Goal: Task Accomplishment & Management: Complete application form

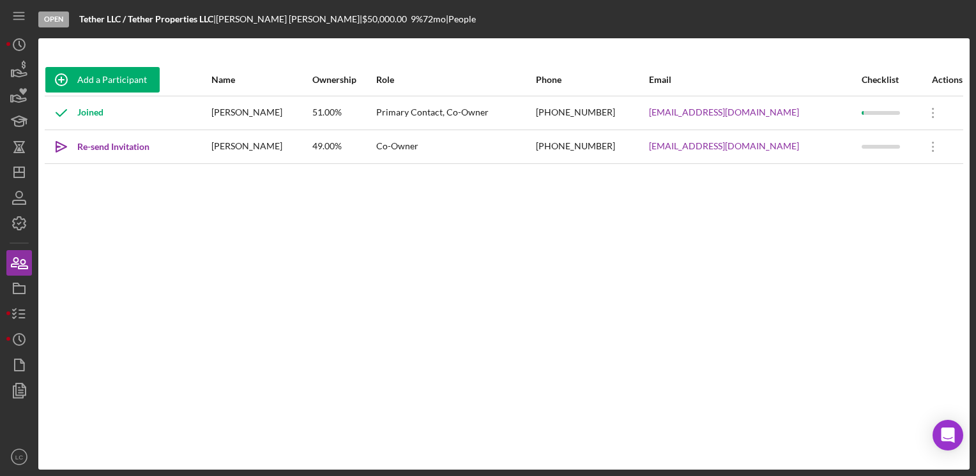
click at [282, 303] on div "Add a Participant Name Ownership Role Phone Email Checklist Actions Joined [PER…" at bounding box center [503, 254] width 931 height 381
click at [7, 344] on icon "Icon/History" at bounding box center [19, 340] width 32 height 32
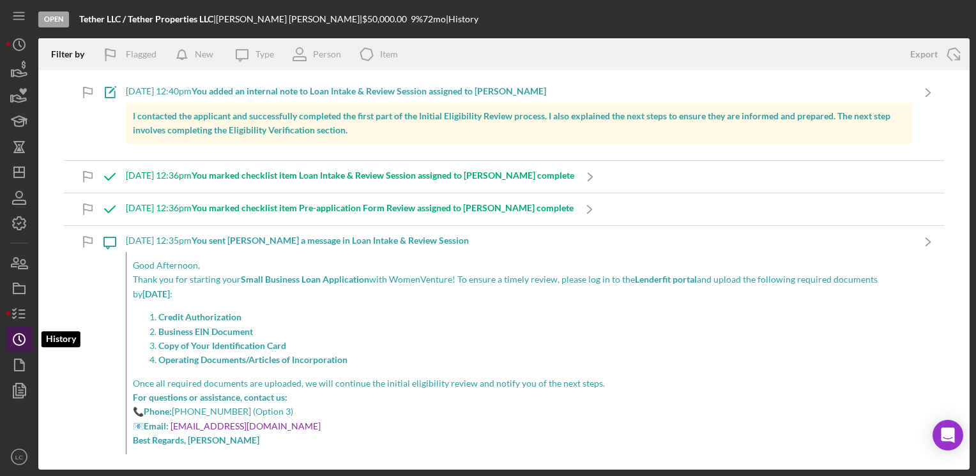
click at [7, 344] on icon "Icon/History" at bounding box center [19, 340] width 32 height 32
click at [0, 321] on html "Open Tether LLC / Tether Properties LLC | [PERSON_NAME] | $50,000.00 9 % 72 mo …" at bounding box center [488, 238] width 976 height 476
click at [20, 316] on icon "button" at bounding box center [19, 314] width 32 height 32
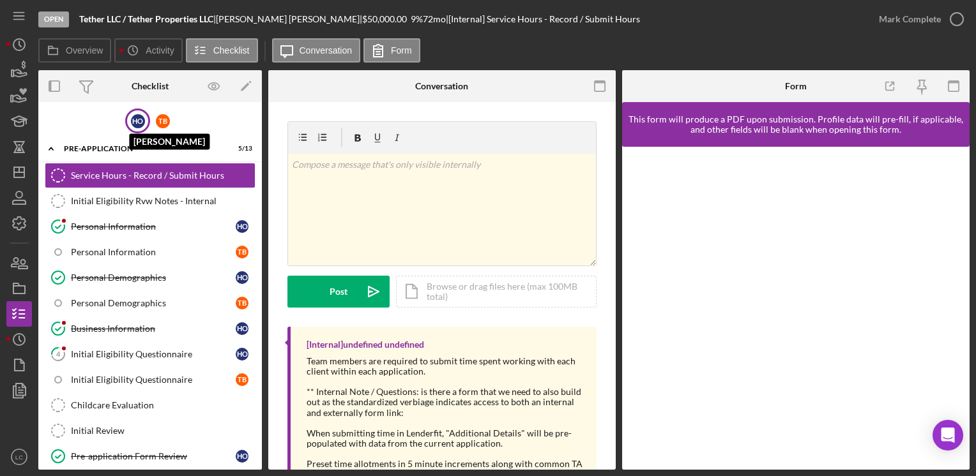
click at [131, 127] on div "H O" at bounding box center [138, 121] width 14 height 14
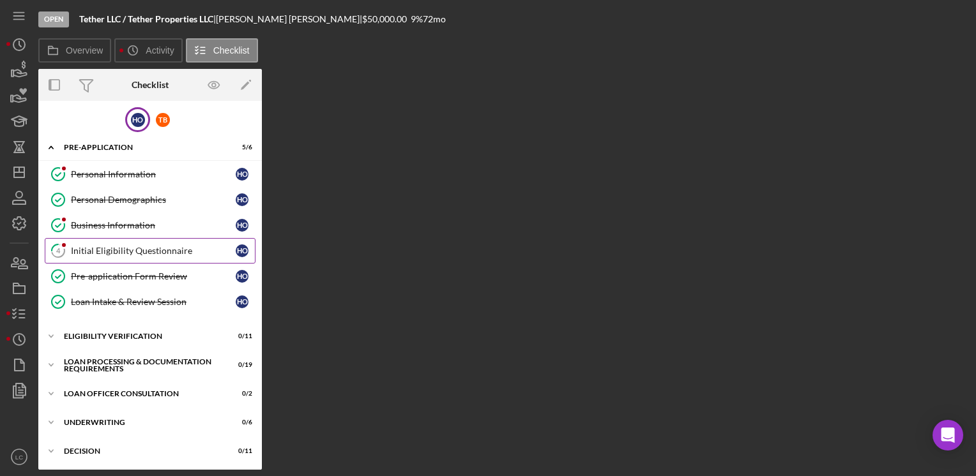
click at [156, 248] on div "Initial Eligibility Questionnaire" at bounding box center [153, 251] width 165 height 10
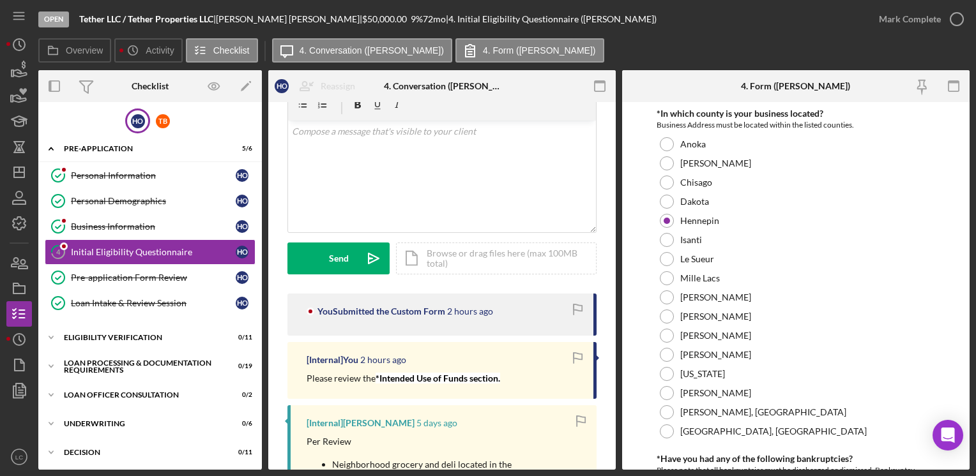
scroll to position [128, 0]
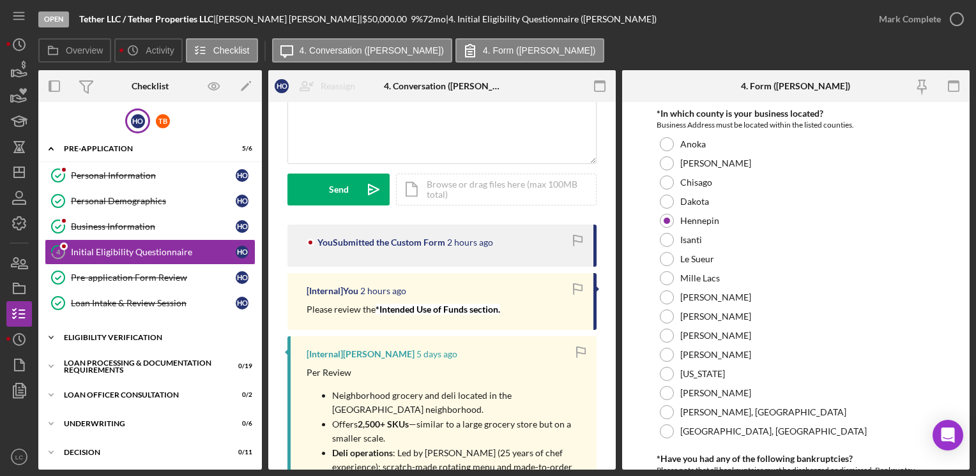
click at [52, 339] on icon "Icon/Expander" at bounding box center [51, 338] width 26 height 26
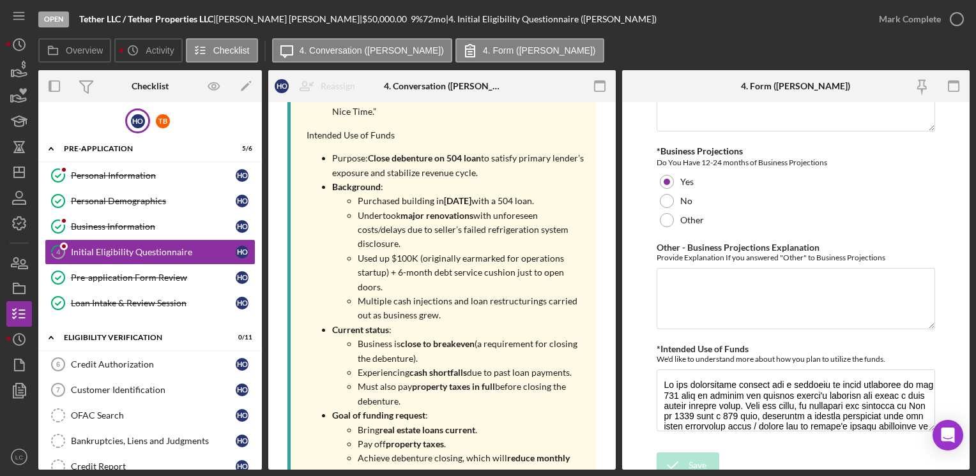
scroll to position [703, 0]
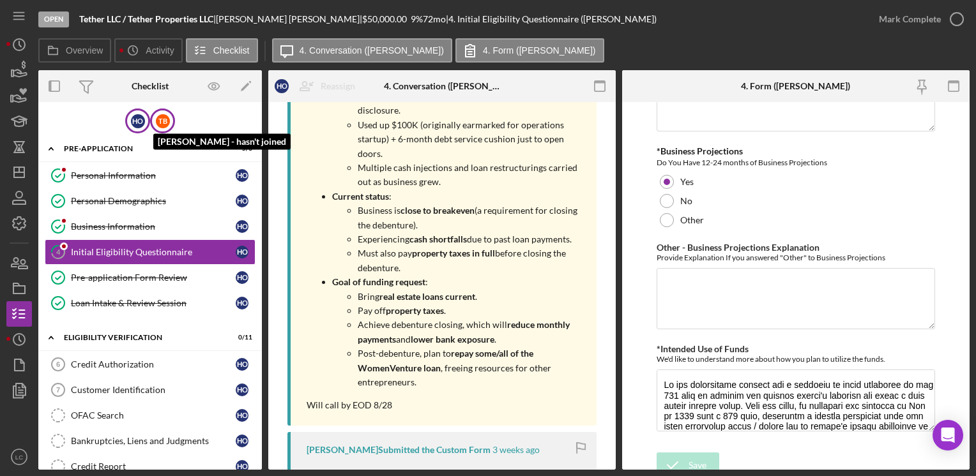
click at [162, 116] on div "T B" at bounding box center [163, 121] width 14 height 14
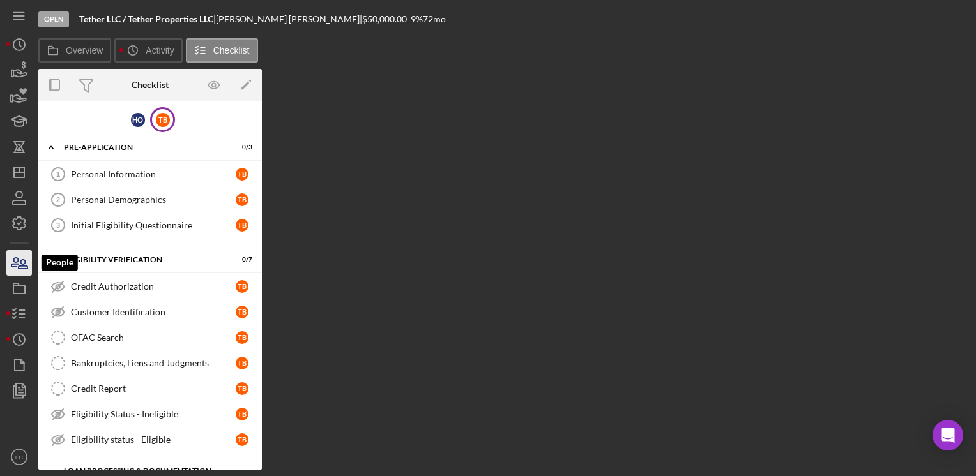
click at [20, 262] on icon "button" at bounding box center [23, 264] width 9 height 9
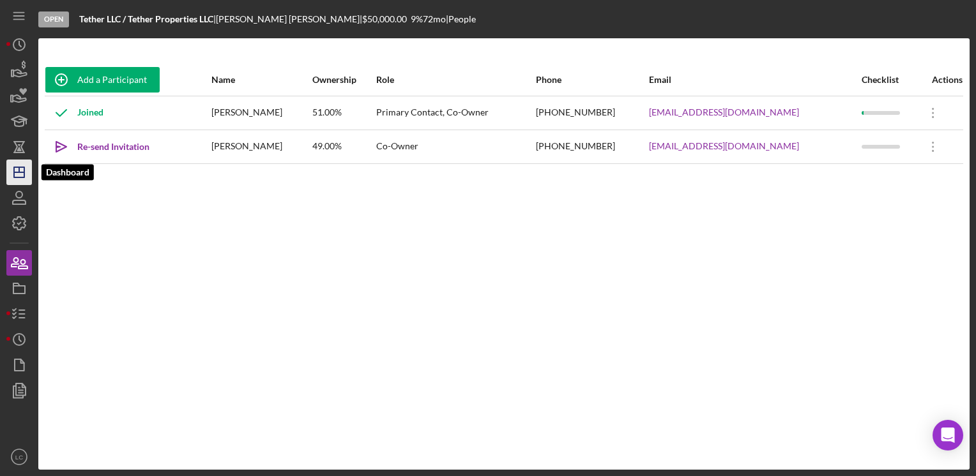
click at [21, 166] on icon "Icon/Dashboard" at bounding box center [19, 172] width 32 height 32
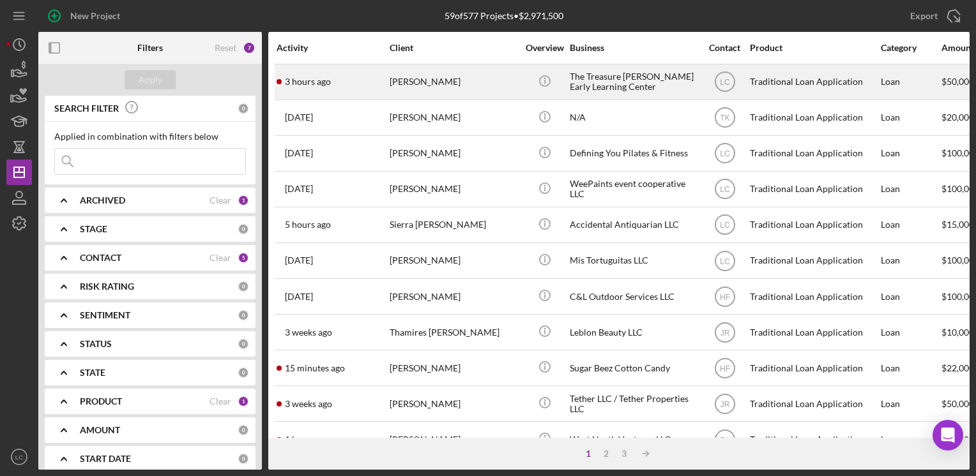
click at [588, 74] on div "The Treasure [PERSON_NAME] Early Learning Center" at bounding box center [634, 82] width 128 height 34
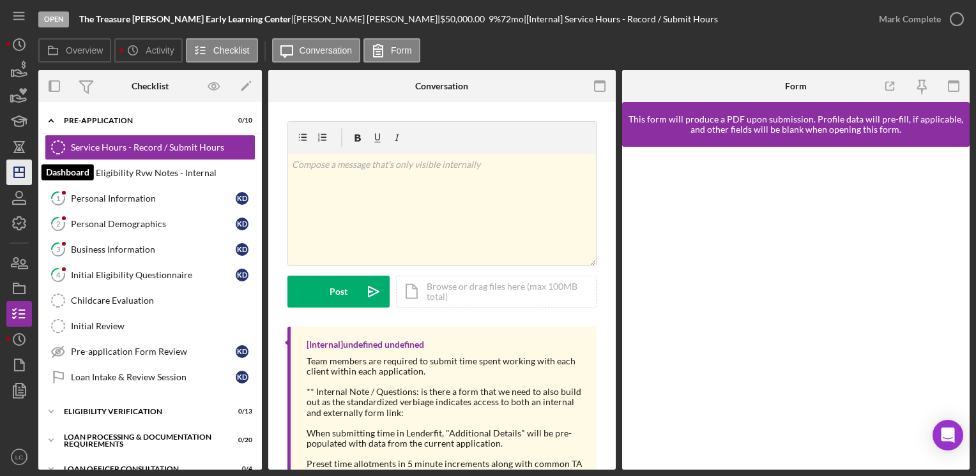
click at [13, 173] on icon "Icon/Dashboard" at bounding box center [19, 172] width 32 height 32
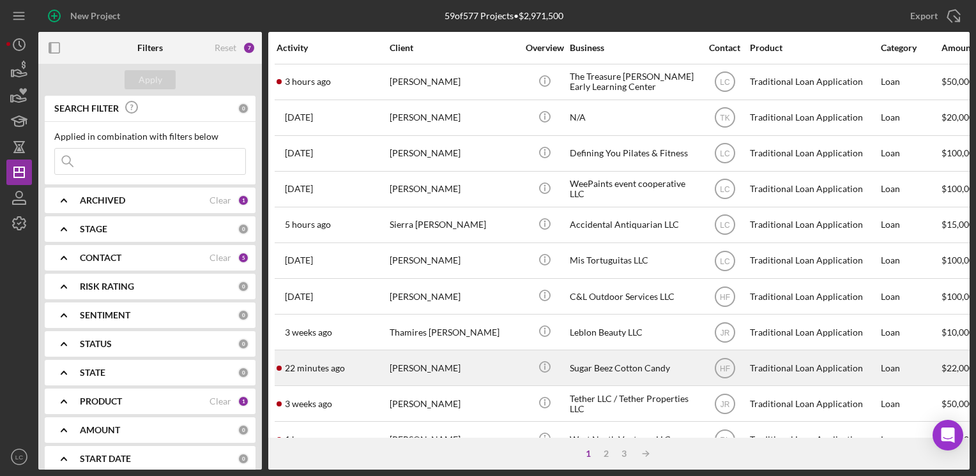
scroll to position [64, 0]
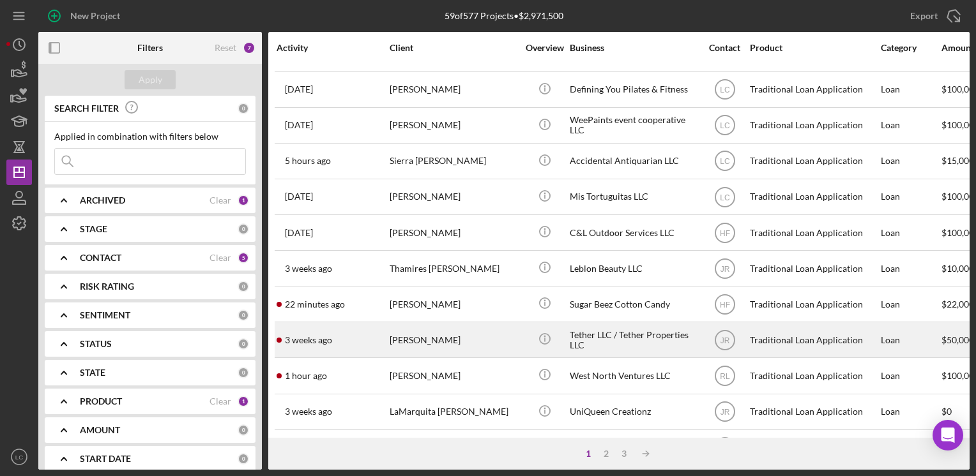
click at [493, 335] on div "[PERSON_NAME]" at bounding box center [454, 340] width 128 height 34
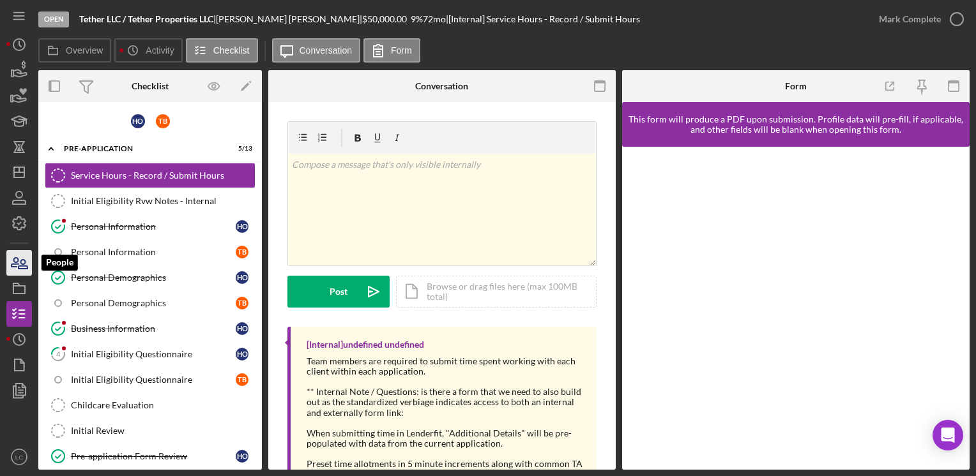
click at [13, 266] on icon "button" at bounding box center [19, 263] width 32 height 32
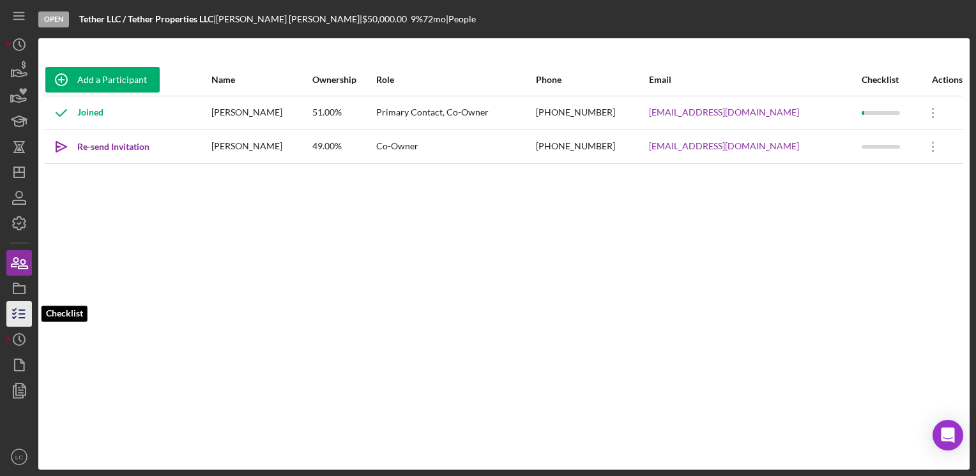
click at [11, 323] on icon "button" at bounding box center [19, 314] width 32 height 32
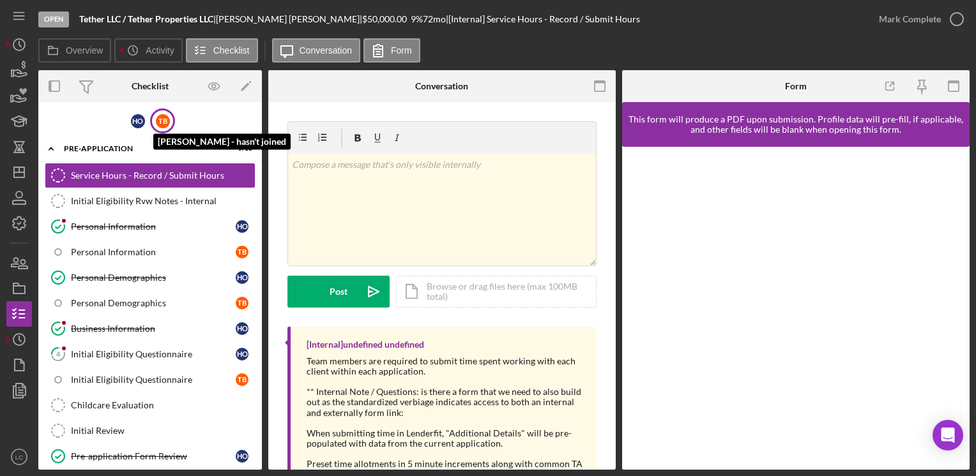
click at [161, 116] on div "T B" at bounding box center [163, 121] width 14 height 14
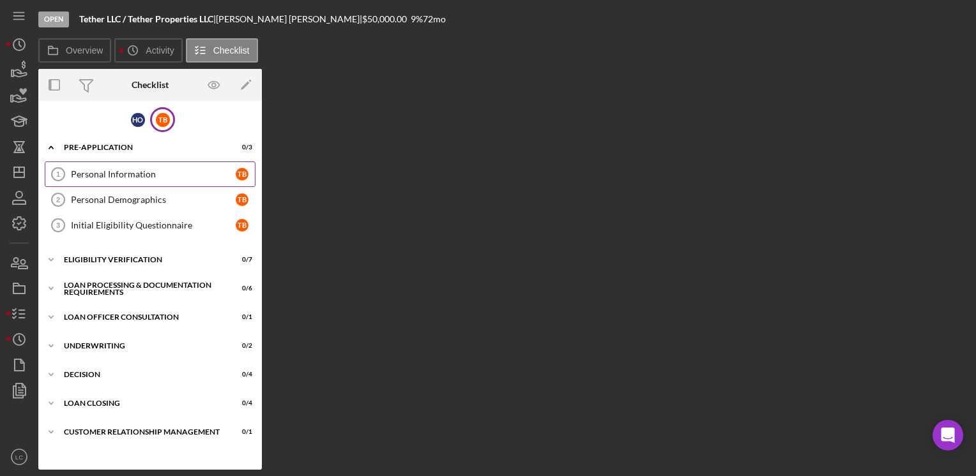
click at [130, 180] on link "Personal Information 1 Personal Information T B" at bounding box center [150, 175] width 211 height 26
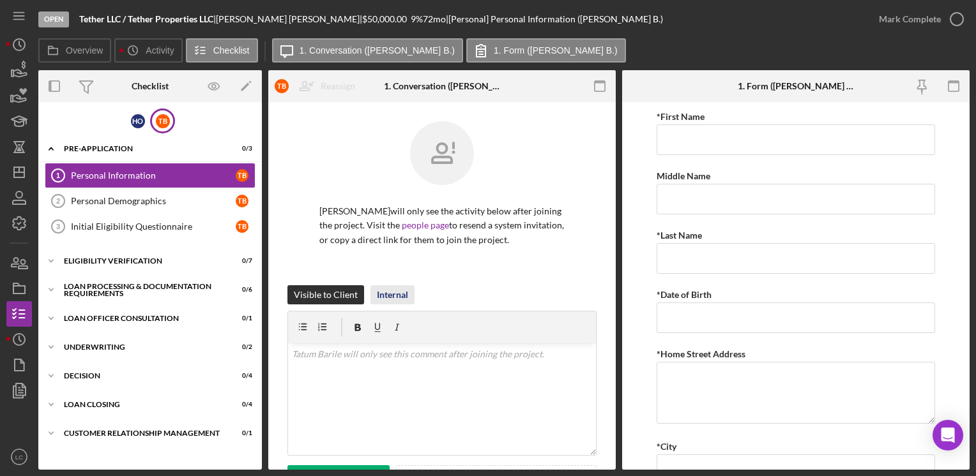
click at [404, 293] on div "Internal" at bounding box center [392, 294] width 31 height 19
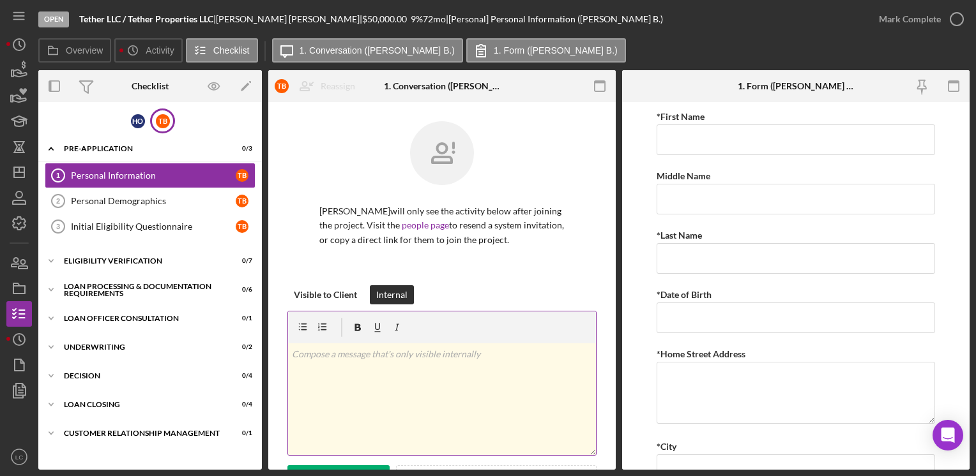
click at [406, 379] on div "v Color teal Color pink Remove color Add row above Add row below Add column bef…" at bounding box center [442, 400] width 308 height 112
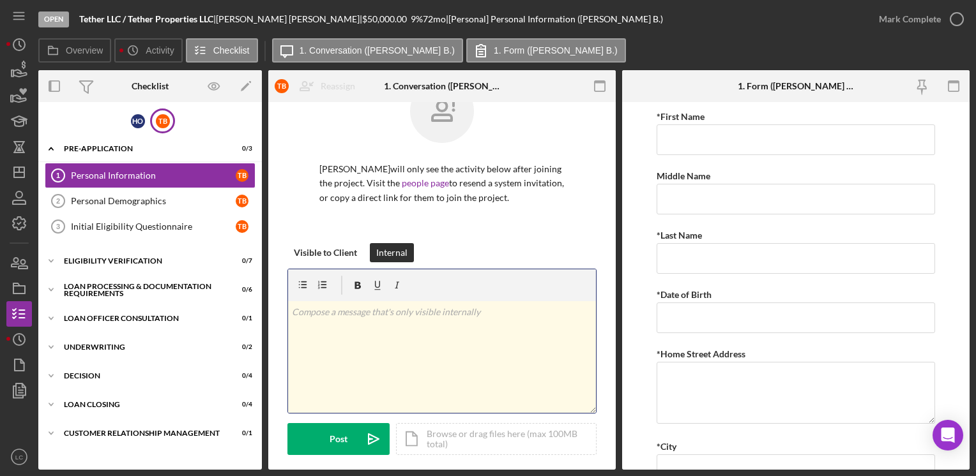
scroll to position [64, 0]
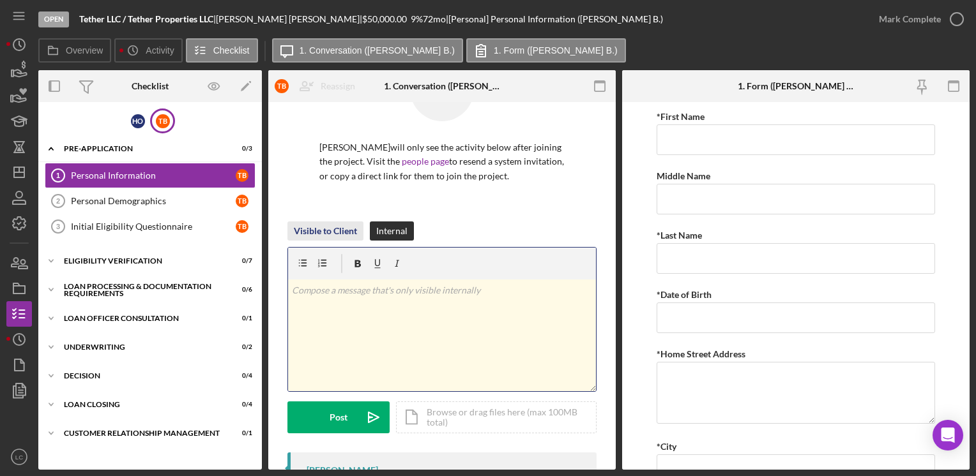
click at [342, 225] on div "Visible to Client" at bounding box center [325, 231] width 63 height 19
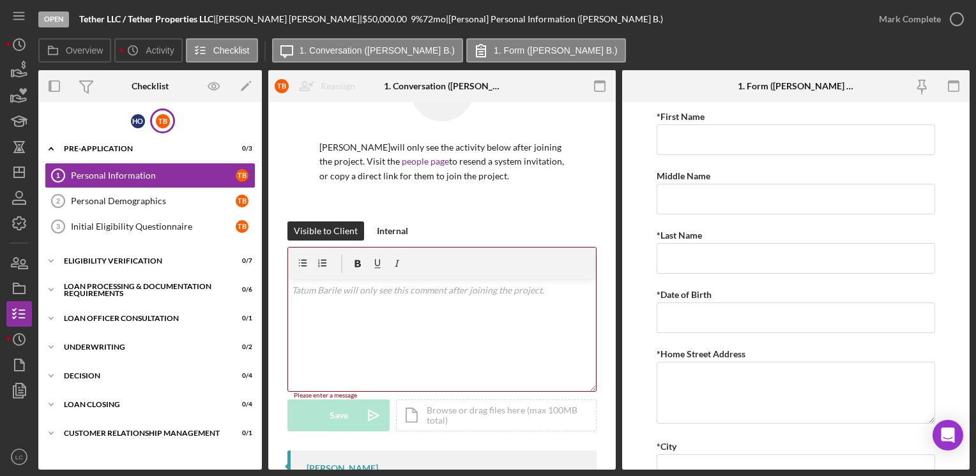
click at [337, 313] on div "v Color teal Color pink Remove color Add row above Add row below Add column bef…" at bounding box center [442, 336] width 308 height 112
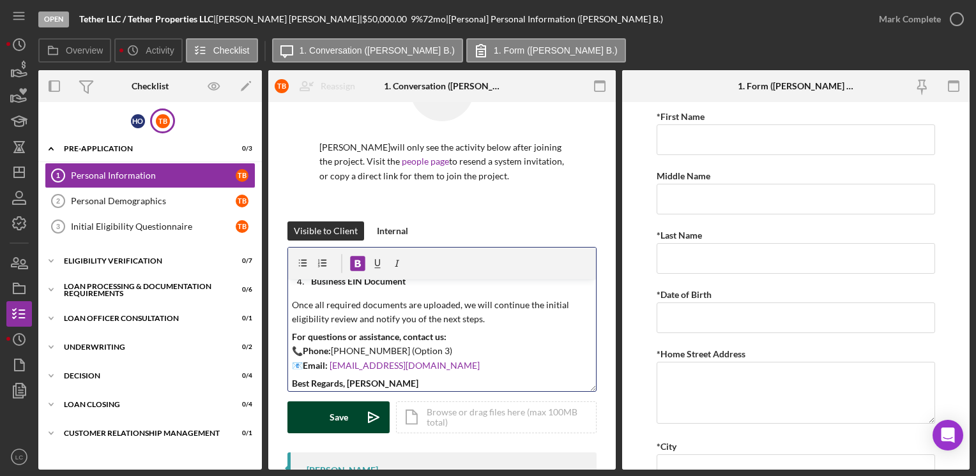
click at [358, 420] on icon "Icon/icon-invite-send" at bounding box center [374, 418] width 32 height 32
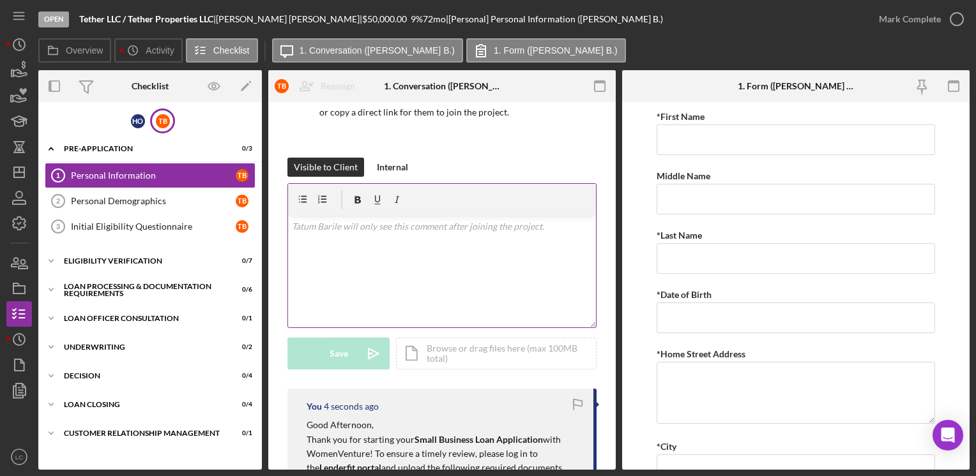
scroll to position [255, 0]
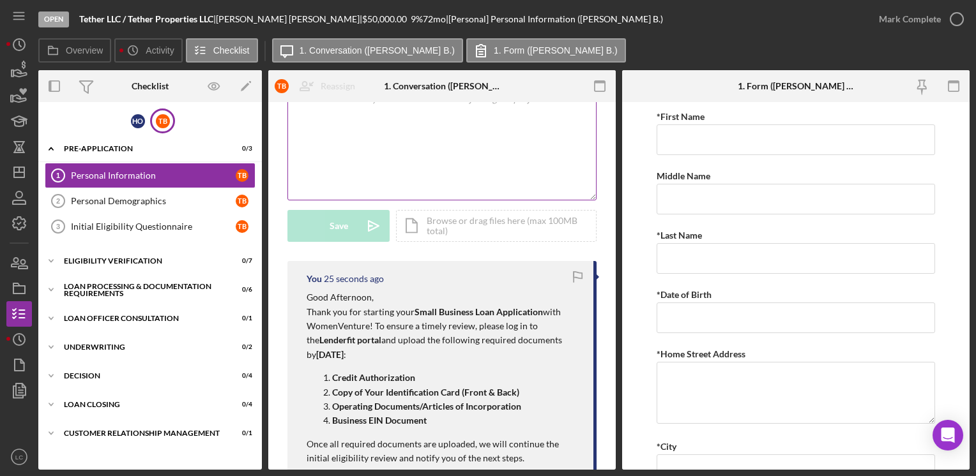
click at [384, 150] on div "v Color teal Color pink Remove color Add row above Add row below Add column bef…" at bounding box center [442, 144] width 308 height 112
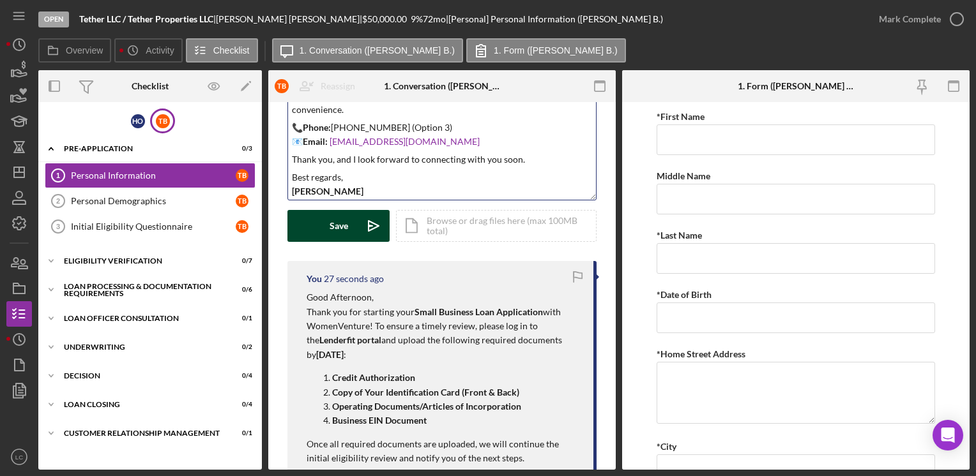
click at [342, 232] on div "Save" at bounding box center [339, 226] width 19 height 32
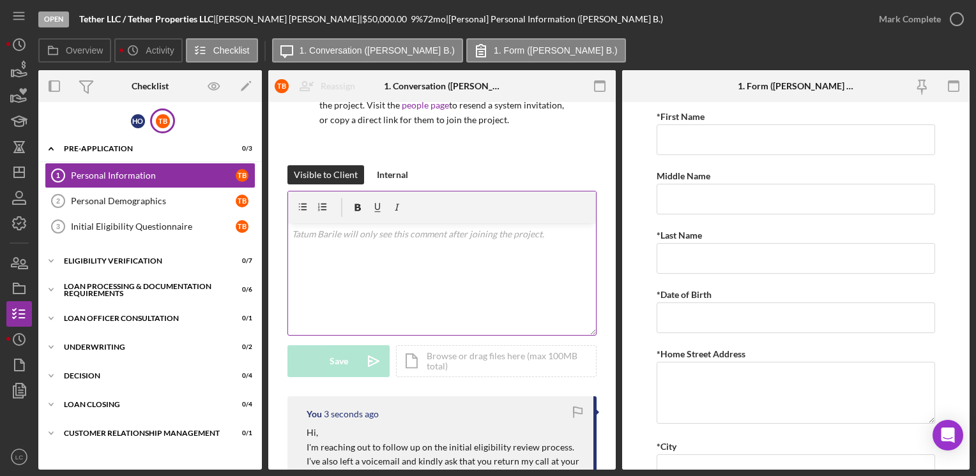
scroll to position [0, 0]
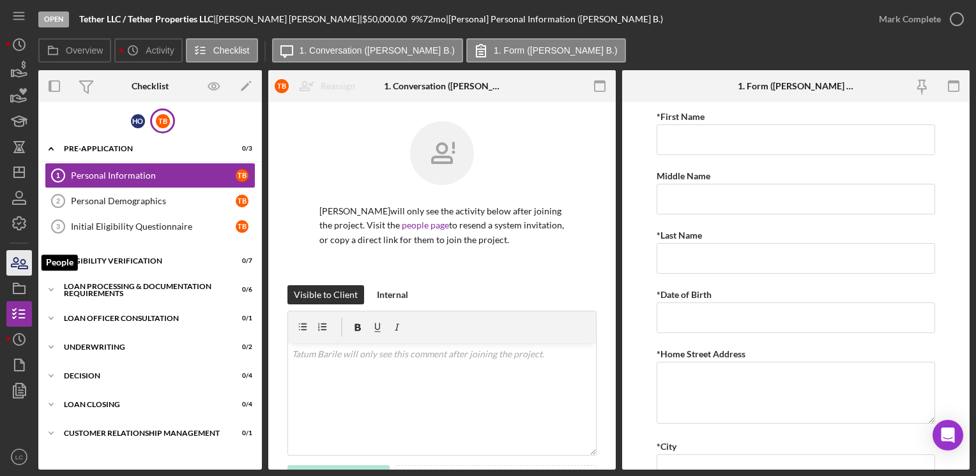
click at [20, 261] on icon "button" at bounding box center [23, 264] width 9 height 9
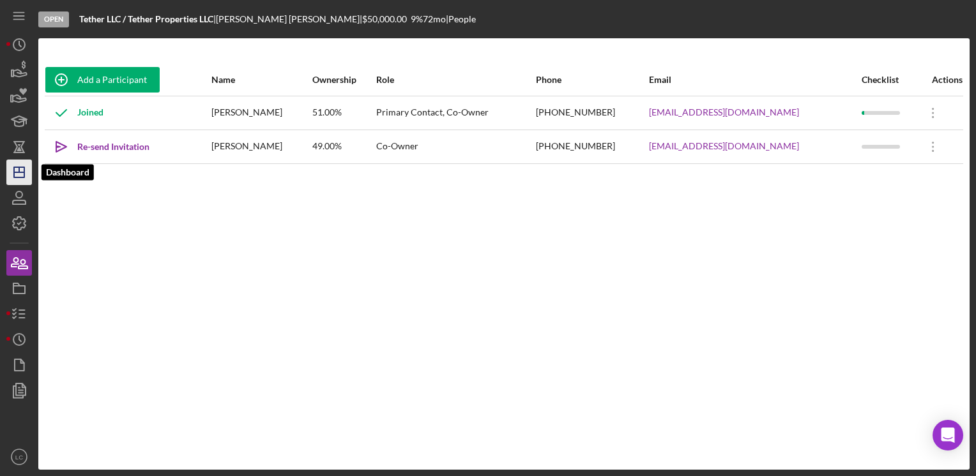
click at [14, 172] on line "button" at bounding box center [19, 172] width 10 height 0
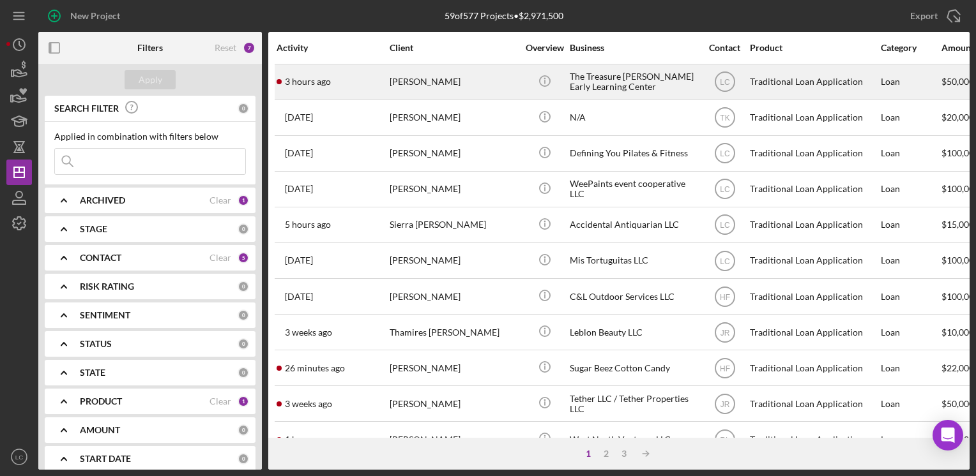
click at [439, 83] on div "[PERSON_NAME]" at bounding box center [454, 82] width 128 height 34
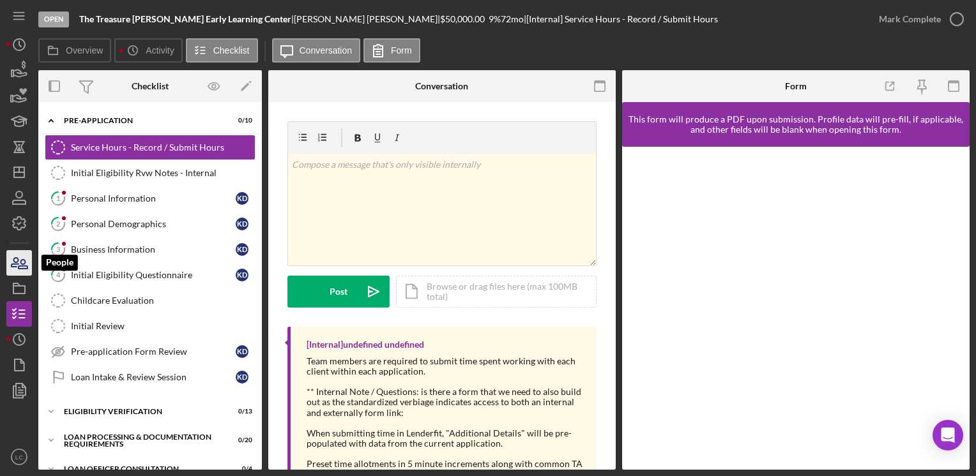
click at [20, 269] on icon "button" at bounding box center [23, 264] width 9 height 9
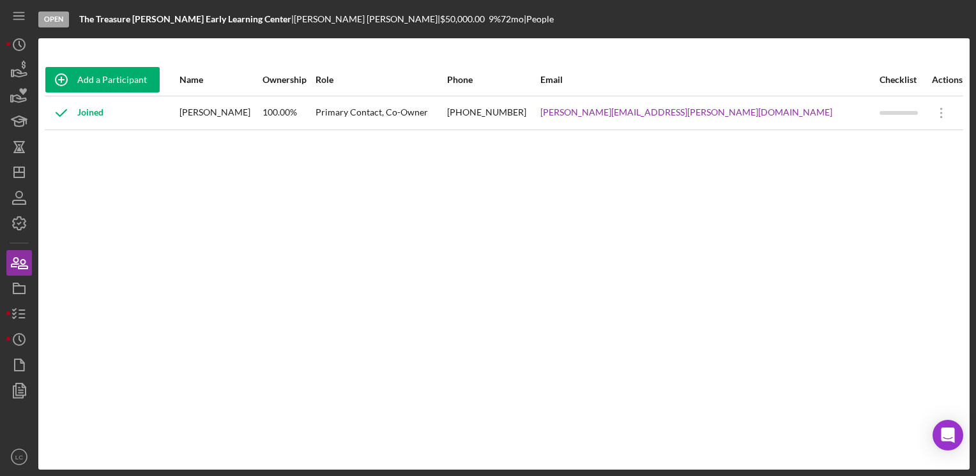
click at [4, 306] on div "Open The Treasure [PERSON_NAME] Early Learning Center | [PERSON_NAME] | $50,000…" at bounding box center [488, 238] width 976 height 476
click at [17, 314] on icon "button" at bounding box center [19, 314] width 32 height 32
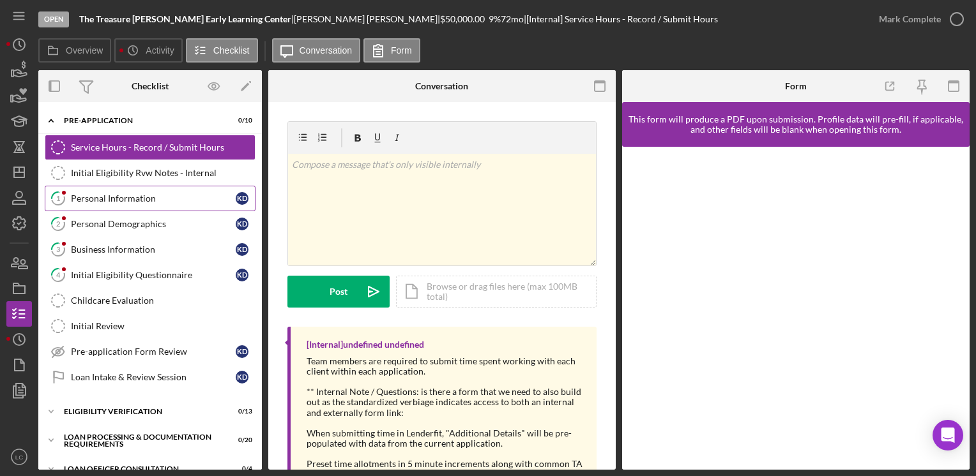
click at [122, 192] on link "1 Personal Information K D" at bounding box center [150, 199] width 211 height 26
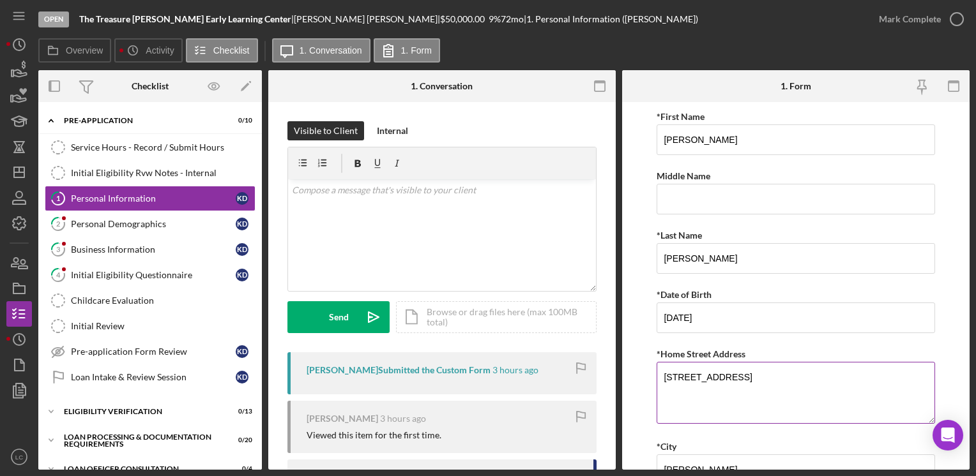
click at [749, 375] on textarea "[STREET_ADDRESS]" at bounding box center [796, 392] width 278 height 61
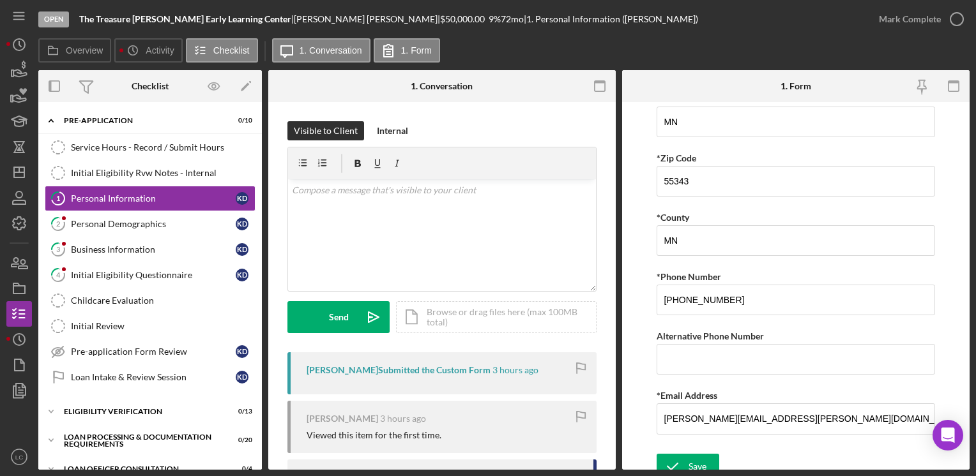
scroll to position [415, 0]
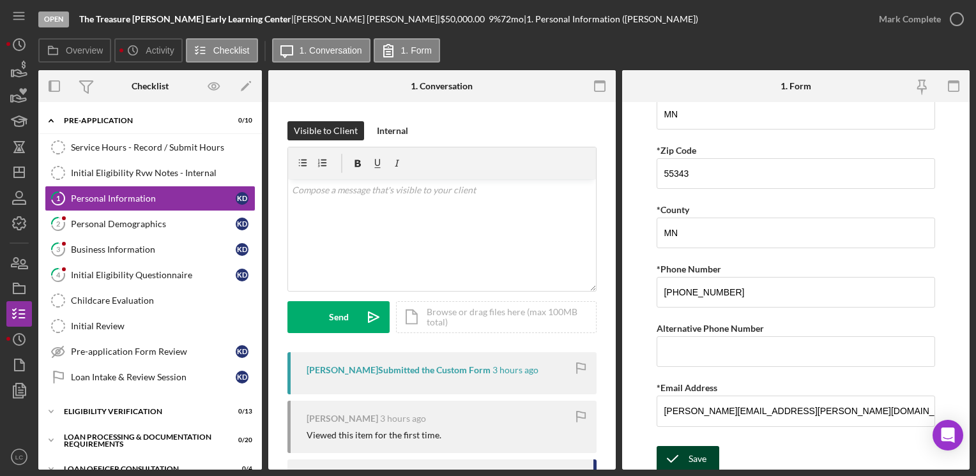
type textarea "[STREET_ADDRESS]"
click at [706, 455] on button "Save" at bounding box center [688, 459] width 63 height 26
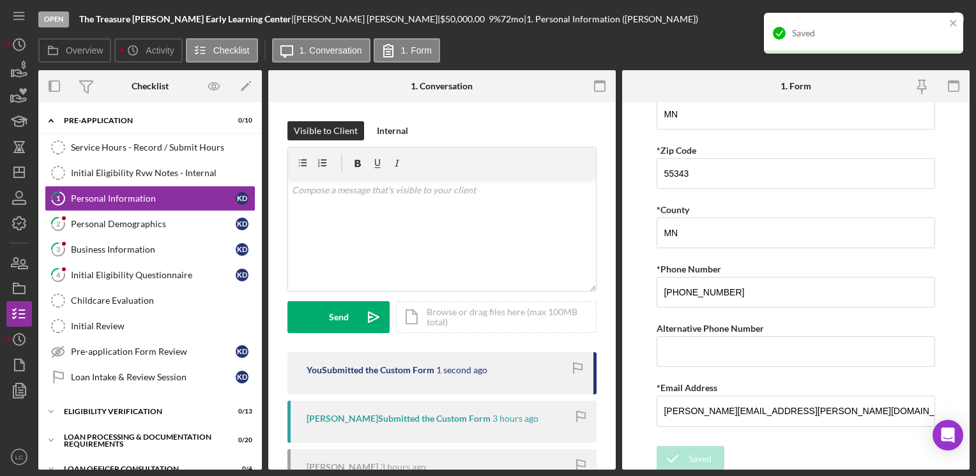
click at [955, 17] on div "Saved" at bounding box center [863, 33] width 199 height 41
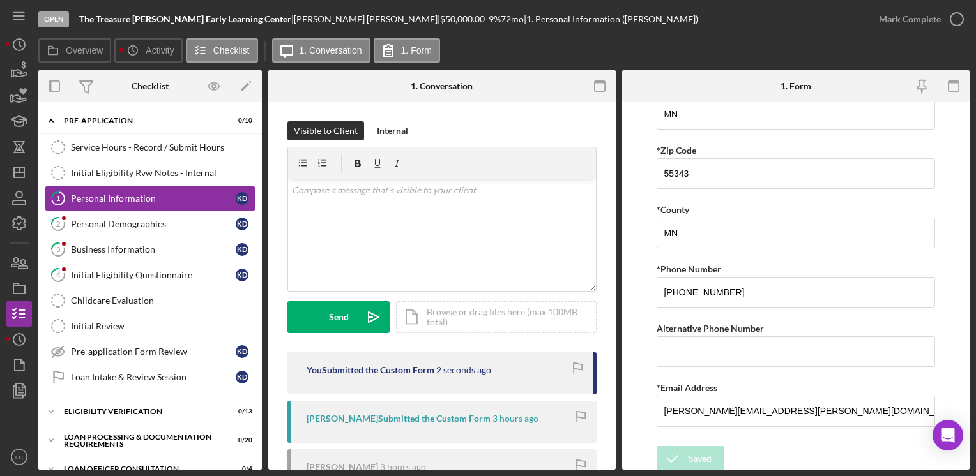
click at [955, 15] on div "Saved" at bounding box center [863, 12] width 204 height 5
click at [955, 19] on icon "button" at bounding box center [957, 19] width 32 height 32
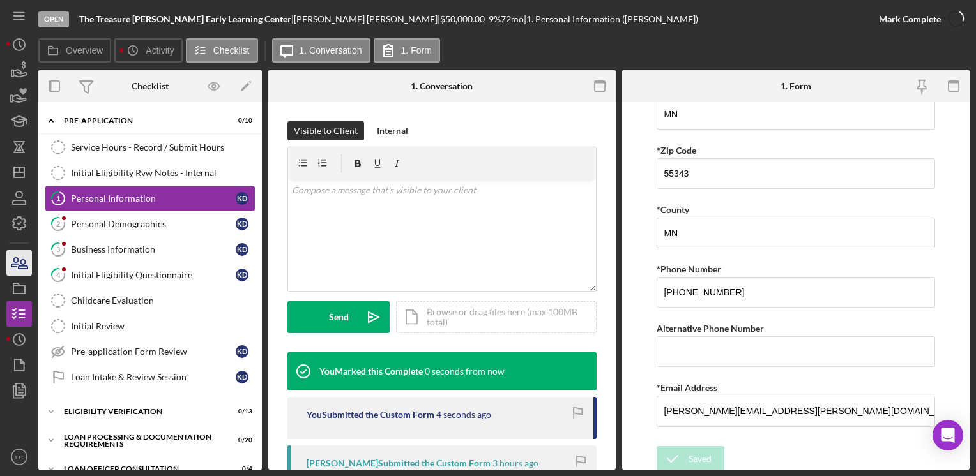
scroll to position [466, 0]
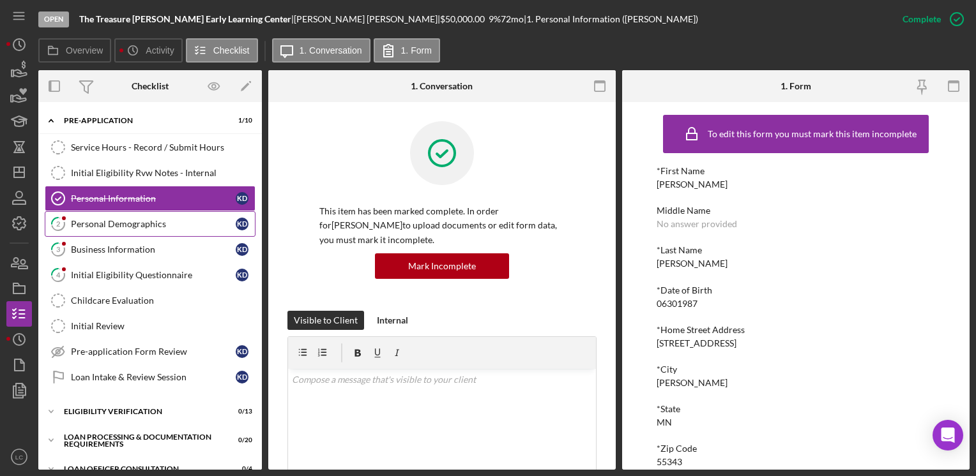
click at [133, 219] on div "Personal Demographics" at bounding box center [153, 224] width 165 height 10
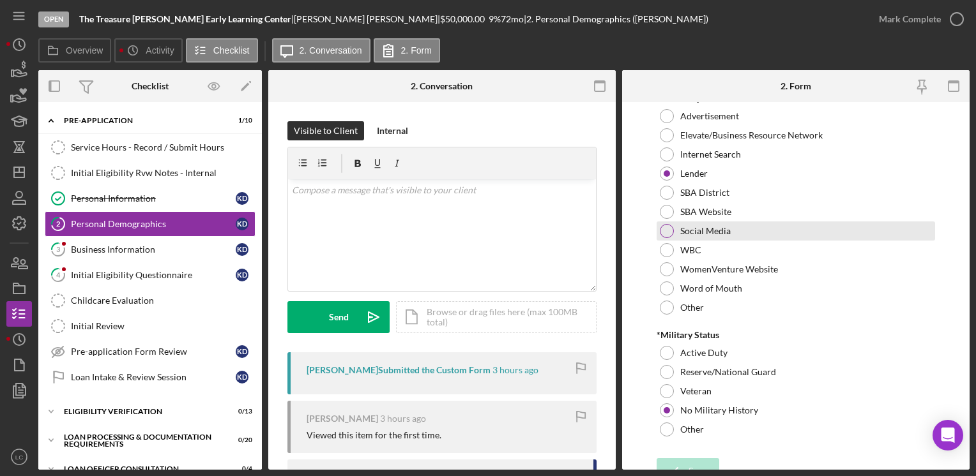
scroll to position [1321, 0]
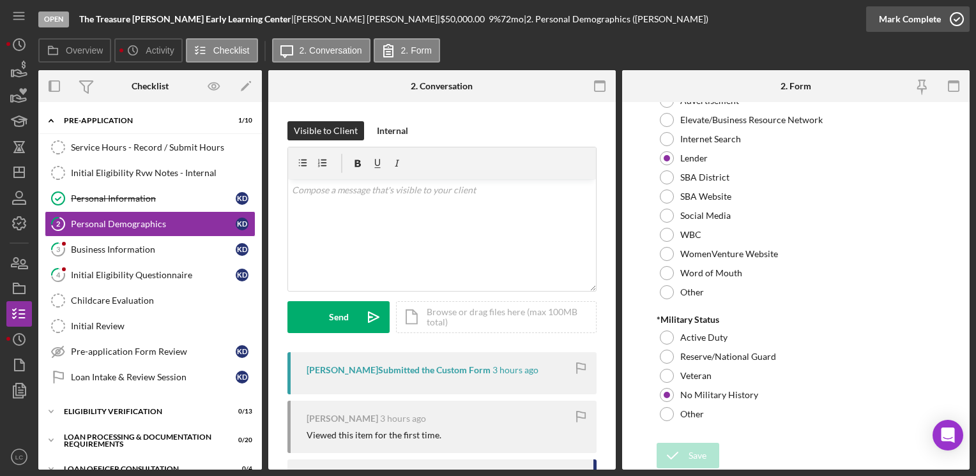
click at [956, 19] on icon "button" at bounding box center [957, 19] width 32 height 32
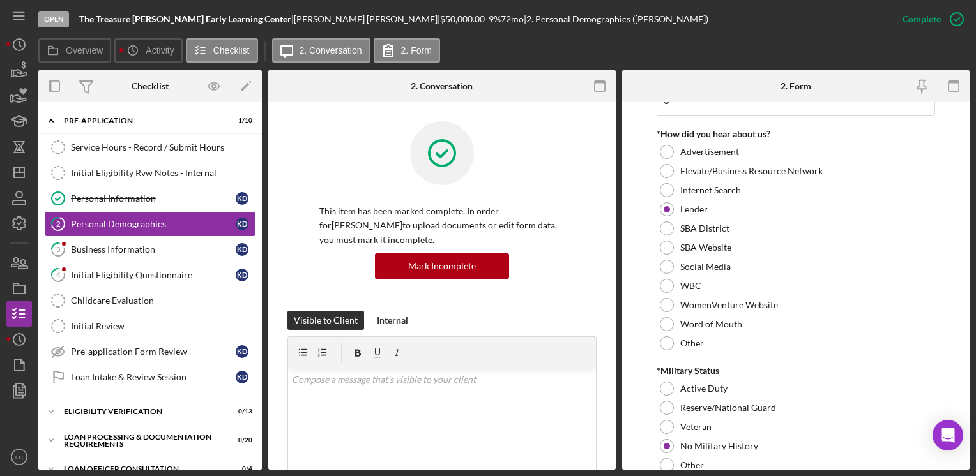
scroll to position [1372, 0]
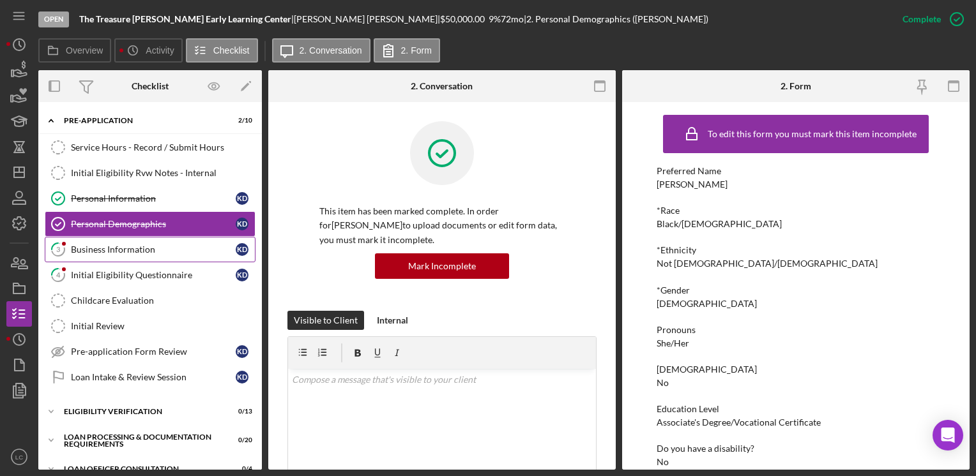
click at [116, 255] on link "3 Business Information K D" at bounding box center [150, 250] width 211 height 26
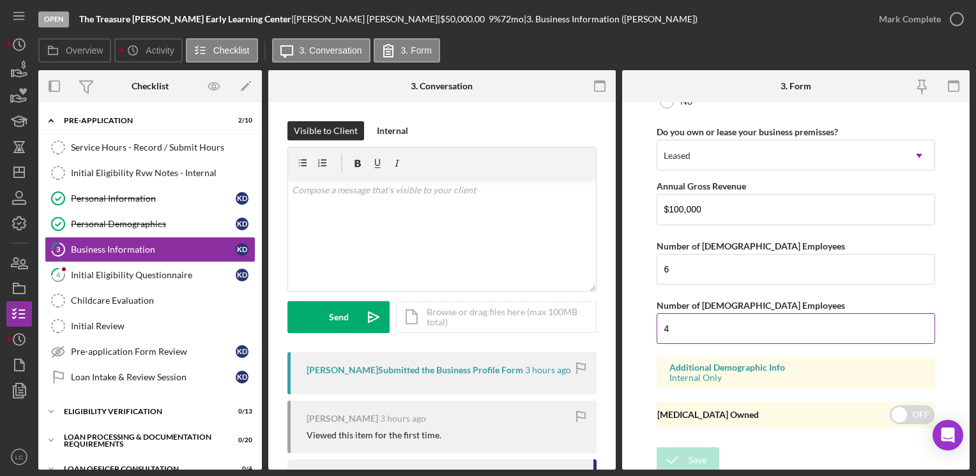
scroll to position [1045, 0]
click at [952, 18] on icon "button" at bounding box center [957, 19] width 32 height 32
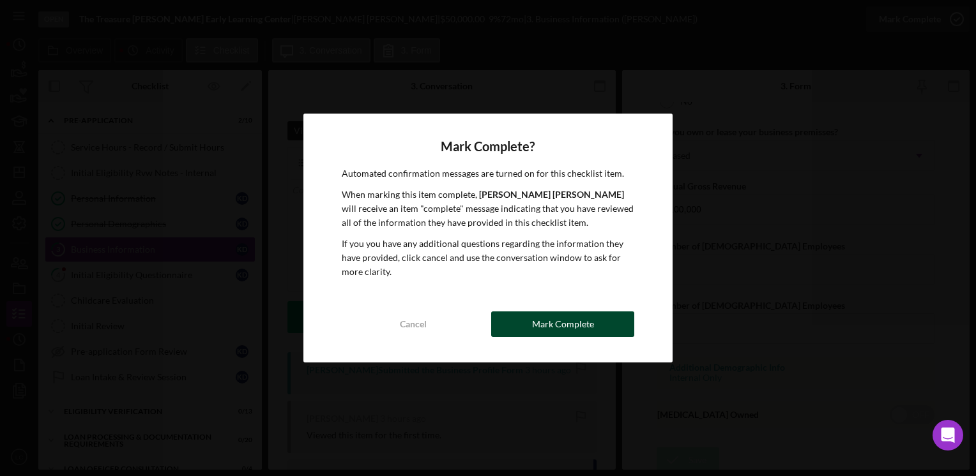
click at [524, 324] on button "Mark Complete" at bounding box center [562, 325] width 143 height 26
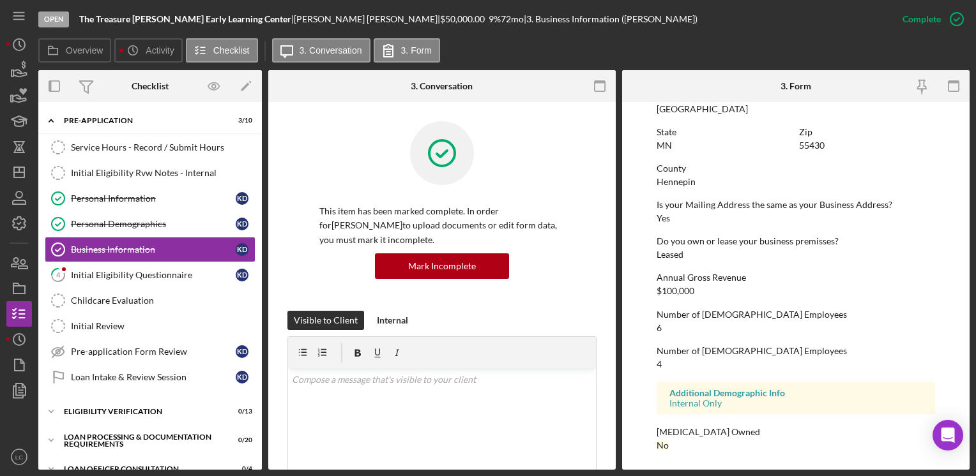
scroll to position [595, 0]
click at [158, 279] on link "4 Initial Eligibility Questionnaire K D" at bounding box center [150, 276] width 211 height 26
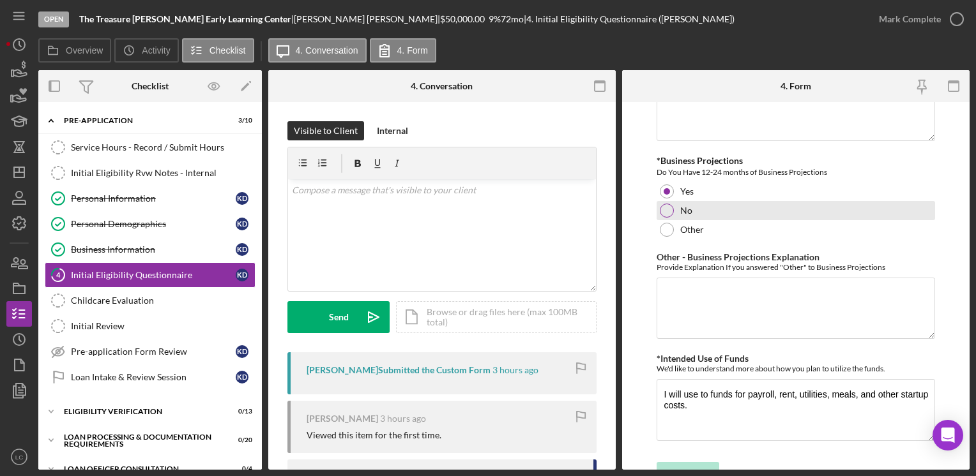
scroll to position [2329, 0]
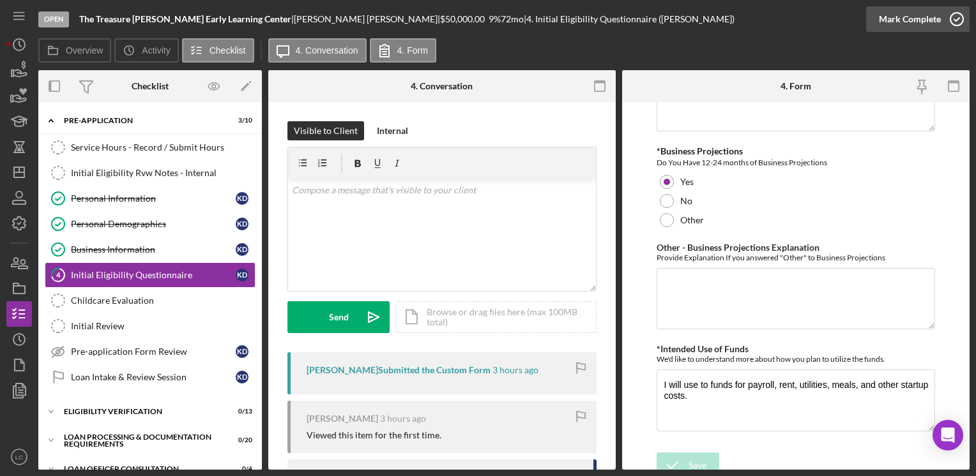
click at [956, 17] on icon "button" at bounding box center [957, 19] width 32 height 32
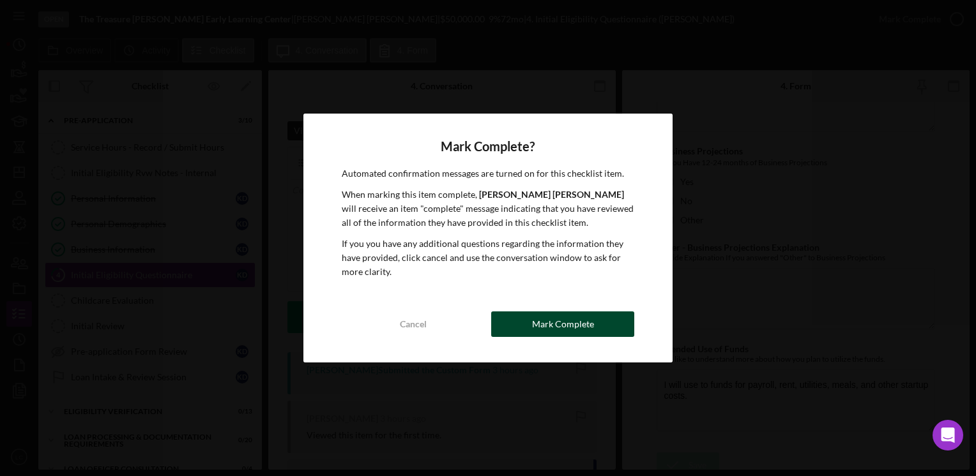
click at [551, 324] on div "Mark Complete" at bounding box center [563, 325] width 62 height 26
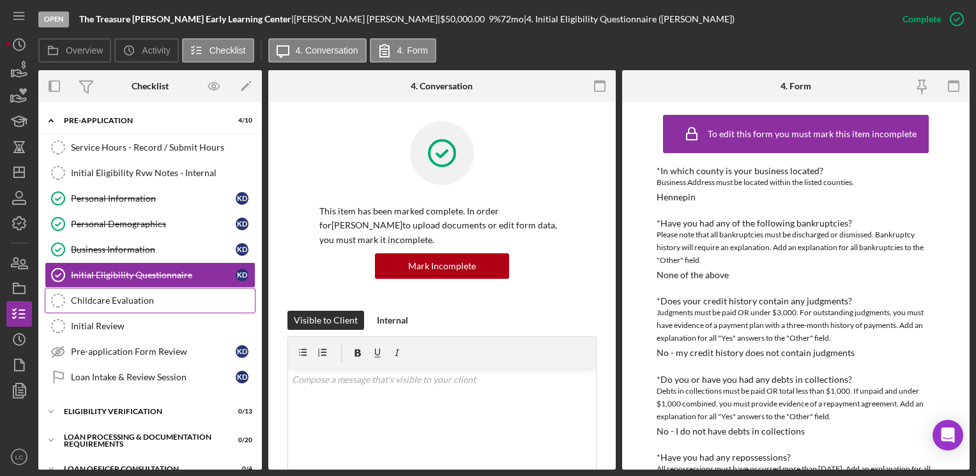
click at [113, 305] on link "Childcare Evaluation Childcare Evaluation" at bounding box center [150, 301] width 211 height 26
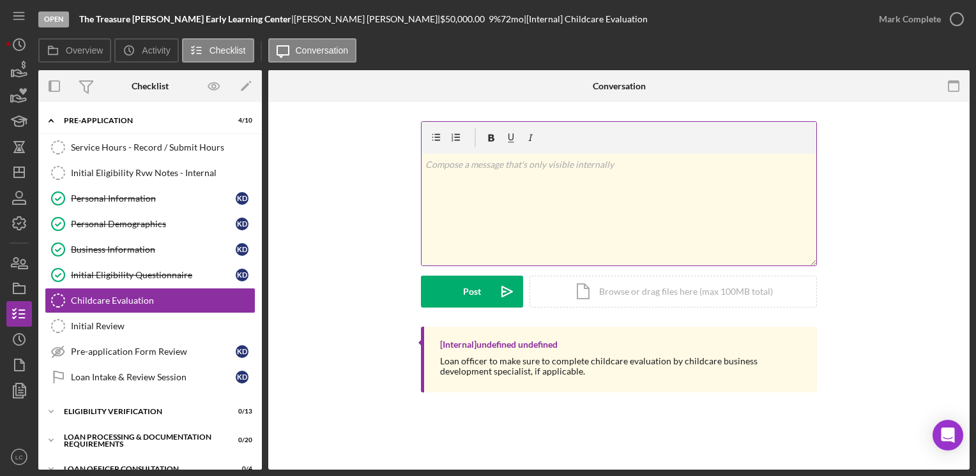
click at [496, 169] on p at bounding box center [619, 165] width 388 height 14
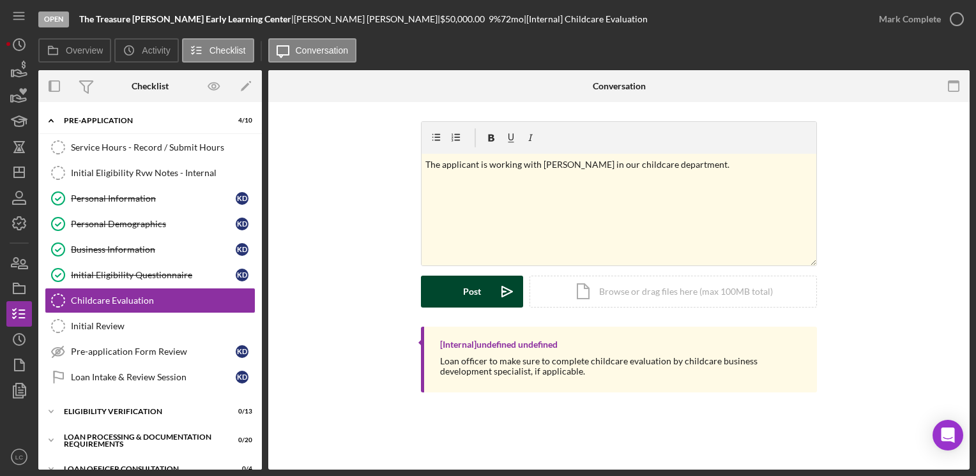
click at [485, 294] on button "Post Icon/icon-invite-send" at bounding box center [472, 292] width 102 height 32
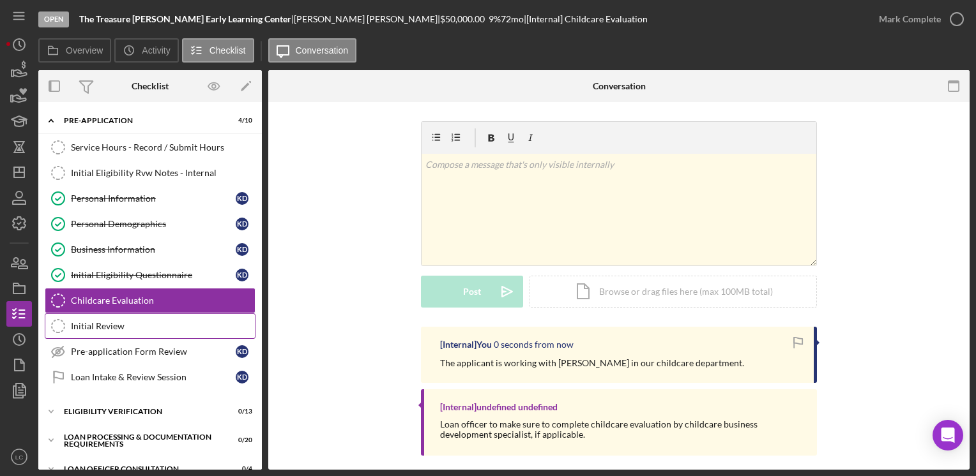
click at [128, 323] on div "Initial Review" at bounding box center [163, 326] width 184 height 10
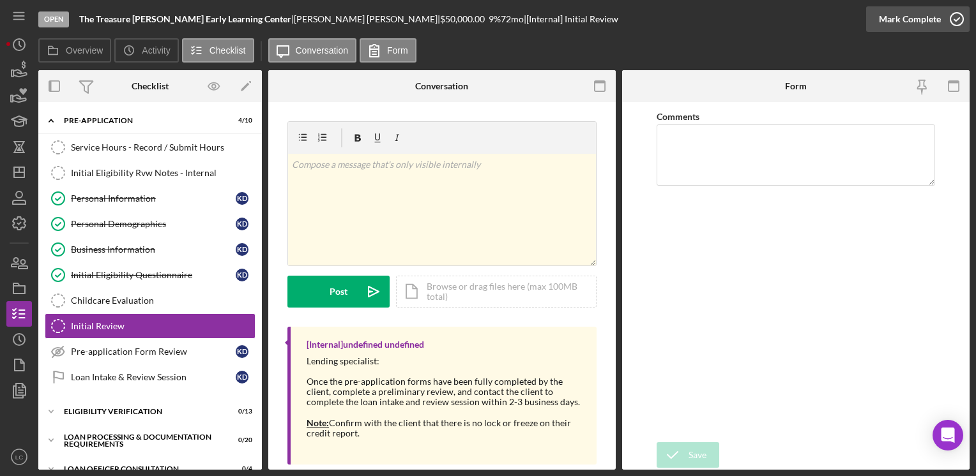
click at [961, 17] on icon "button" at bounding box center [957, 19] width 32 height 32
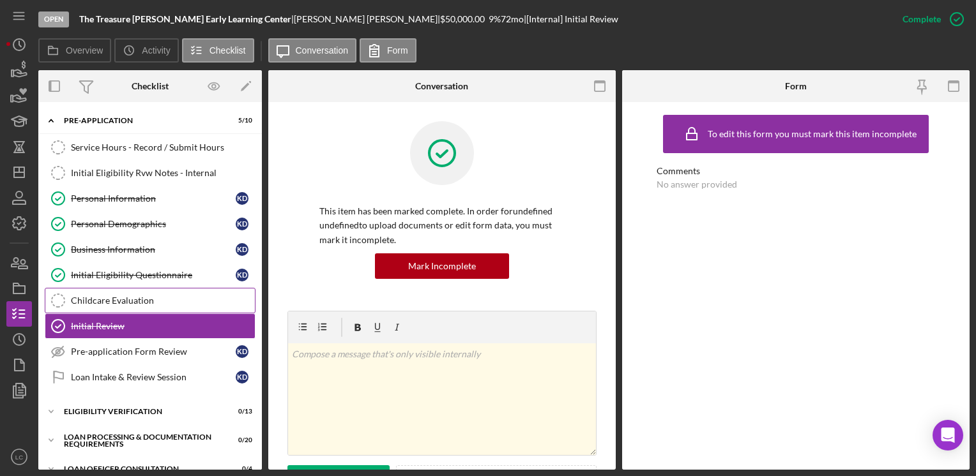
click at [95, 298] on div "Childcare Evaluation" at bounding box center [163, 301] width 184 height 10
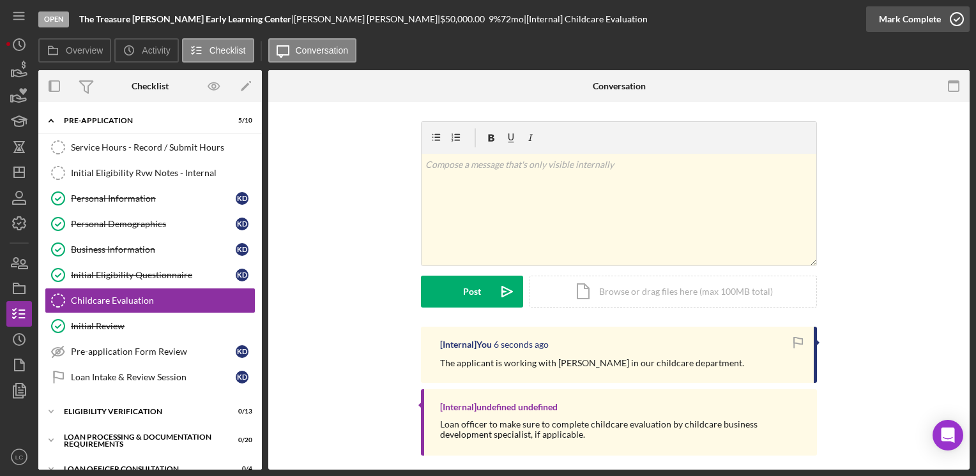
click at [957, 23] on icon "button" at bounding box center [957, 19] width 32 height 32
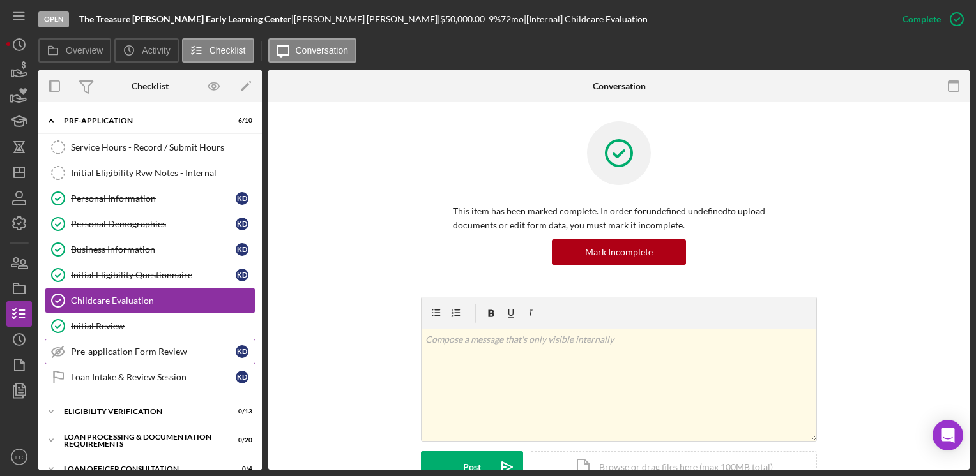
click at [123, 348] on div "Pre-application Form Review" at bounding box center [153, 352] width 165 height 10
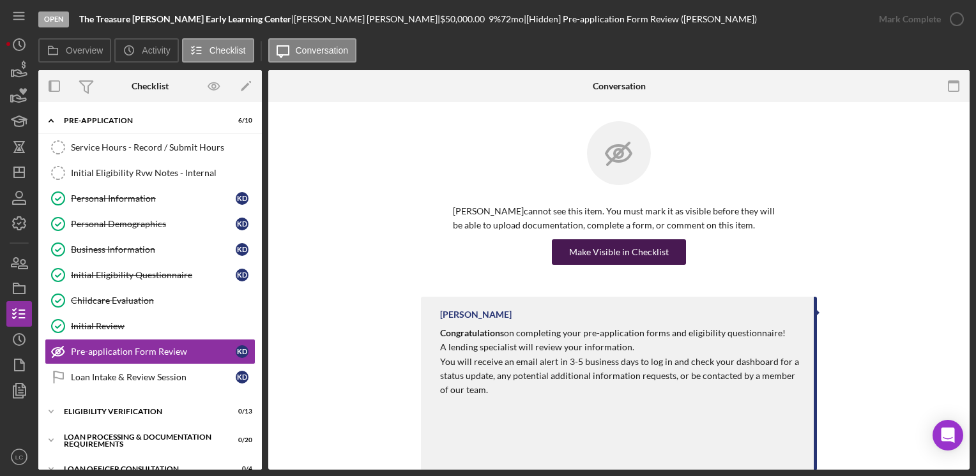
click at [607, 263] on div "Make Visible in Checklist" at bounding box center [619, 253] width 100 height 26
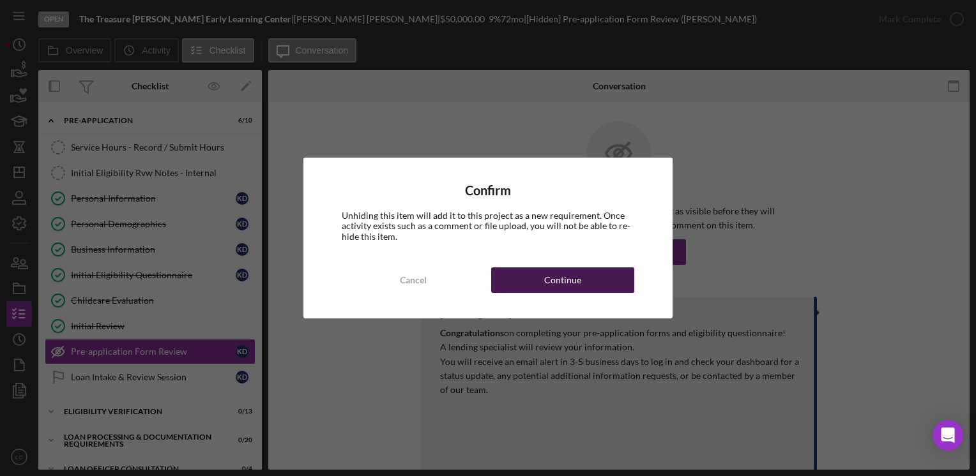
click at [593, 280] on button "Continue" at bounding box center [562, 281] width 143 height 26
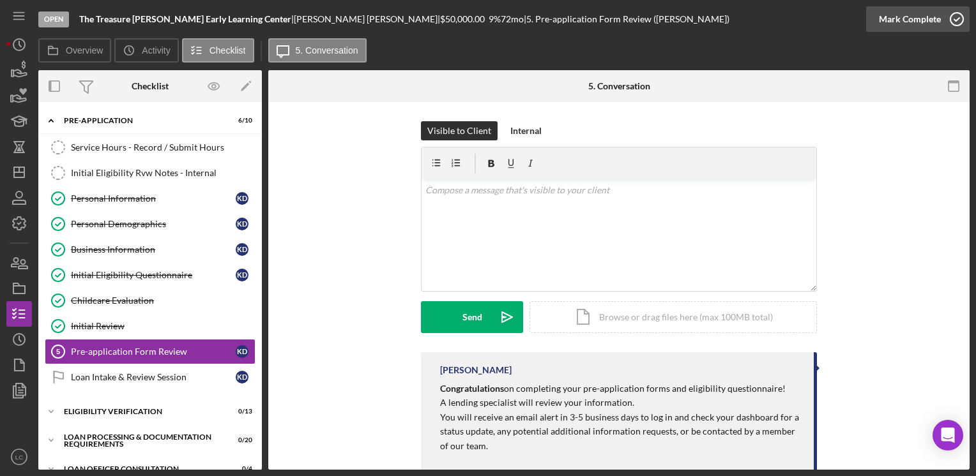
click at [958, 17] on icon "button" at bounding box center [957, 19] width 32 height 32
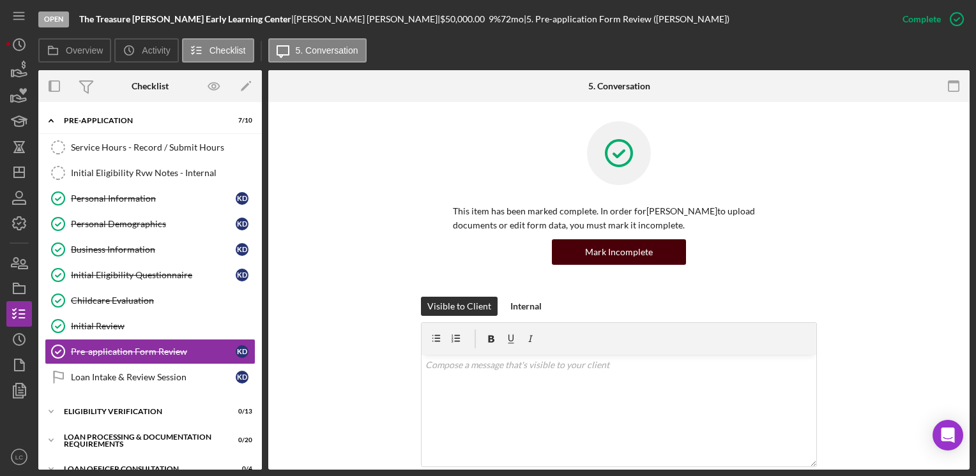
click at [616, 249] on div "Mark Incomplete" at bounding box center [619, 253] width 68 height 26
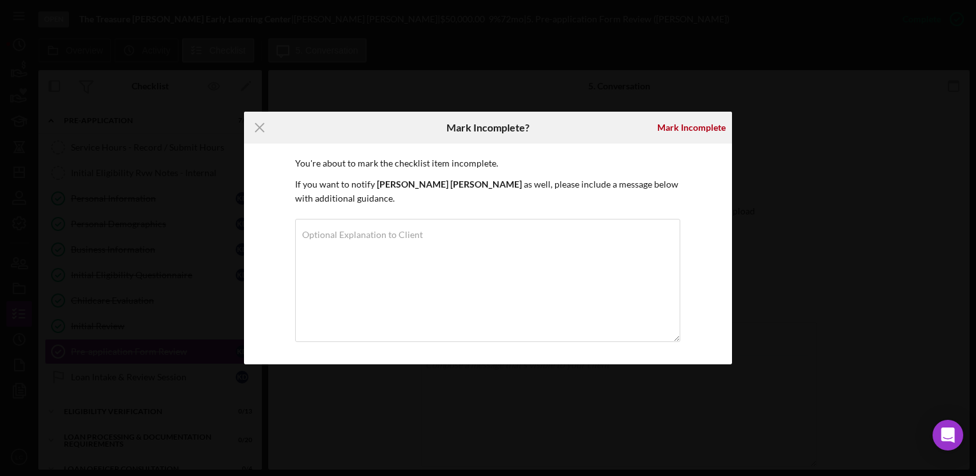
click at [909, 90] on div "Icon/Menu Close Mark Incomplete? [PERSON_NAME] You're about to mark the checkli…" at bounding box center [488, 238] width 976 height 476
click at [798, 57] on div "Icon/Menu Close Mark Incomplete? [PERSON_NAME] You're about to mark the checkli…" at bounding box center [488, 238] width 976 height 476
click at [255, 136] on icon "Icon/Menu Close" at bounding box center [260, 128] width 32 height 32
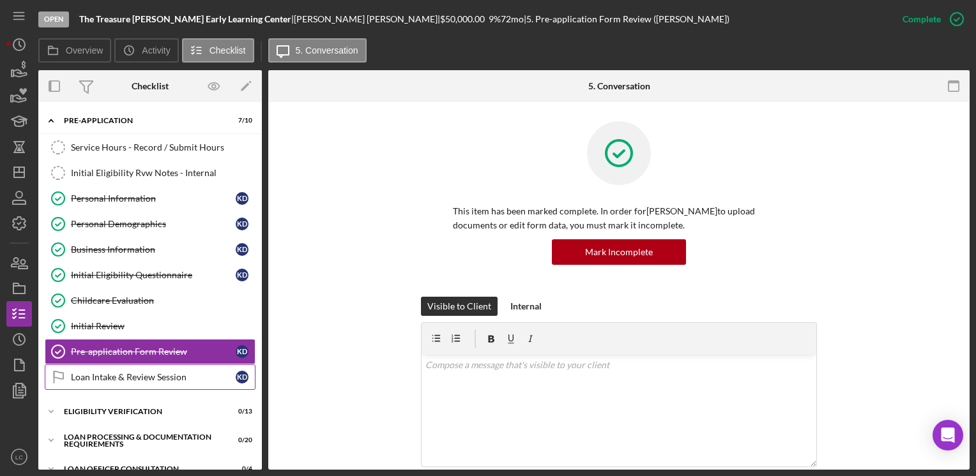
click at [140, 365] on link "Loan Intake & Review Session Loan Intake & Review Session K D" at bounding box center [150, 378] width 211 height 26
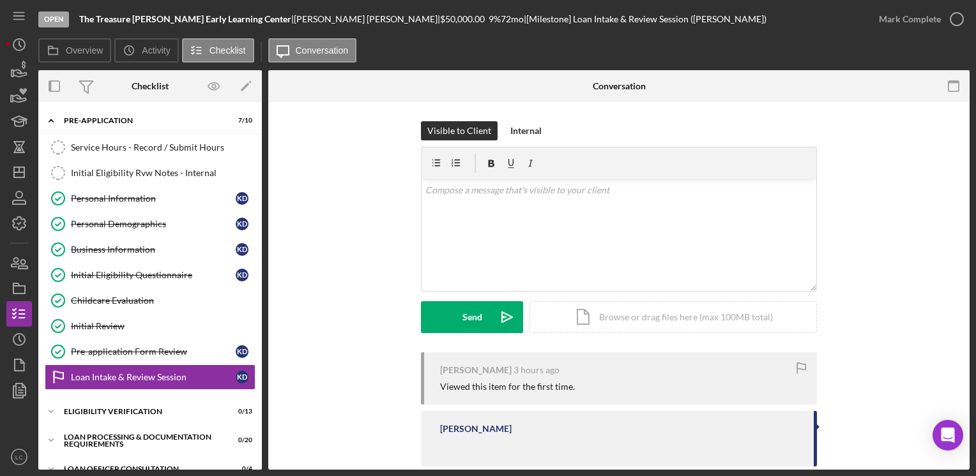
scroll to position [22, 0]
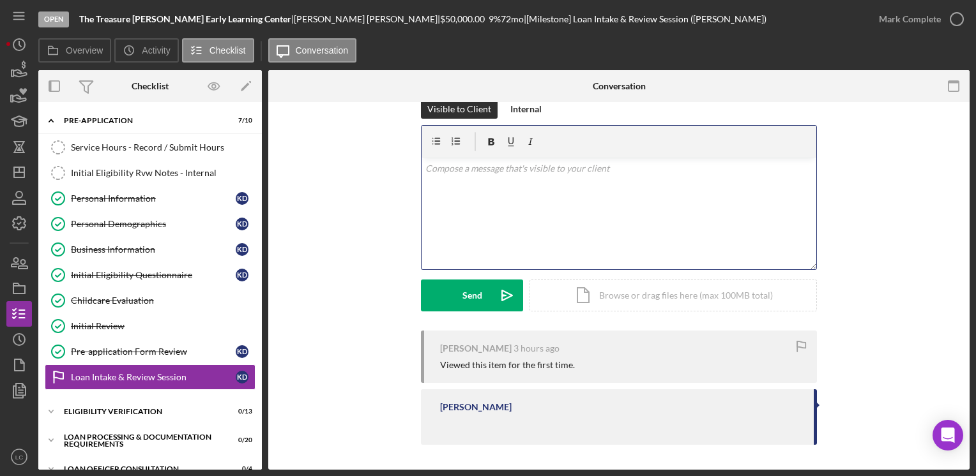
click at [436, 199] on div "v Color teal Color pink Remove color Add row above Add row below Add column bef…" at bounding box center [619, 214] width 395 height 112
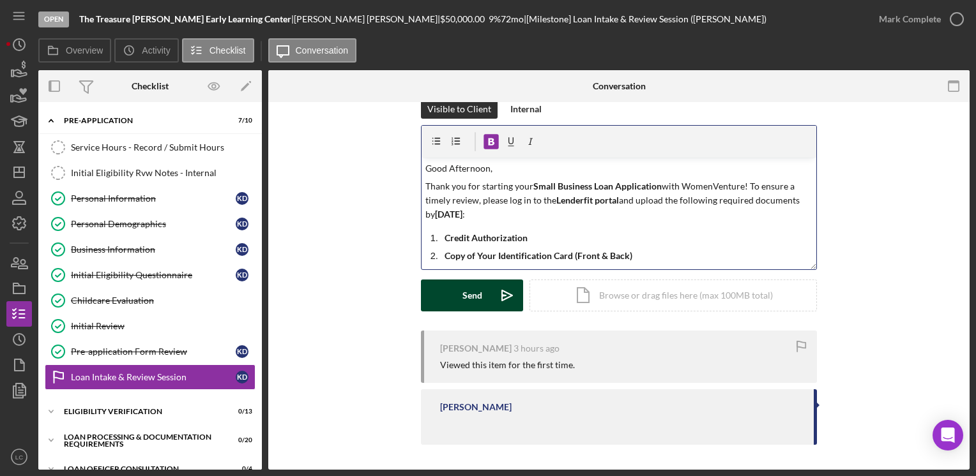
scroll to position [133, 0]
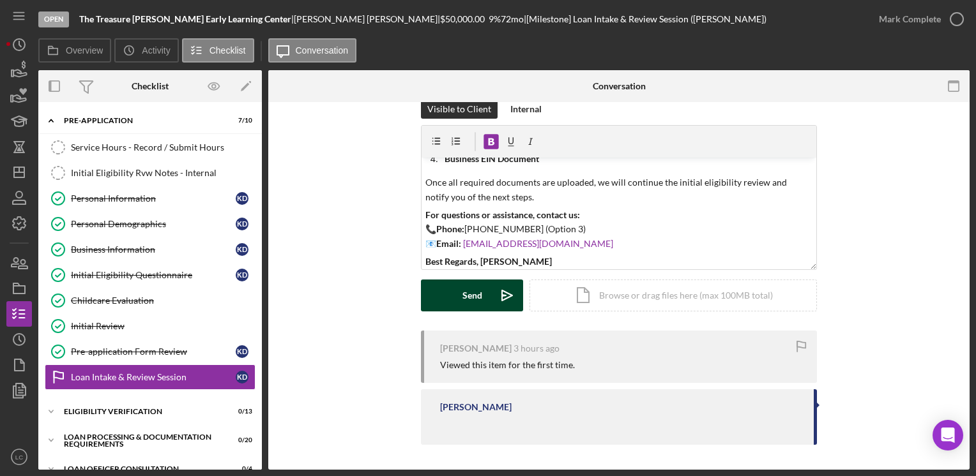
click at [462, 305] on div "Send" at bounding box center [472, 296] width 20 height 32
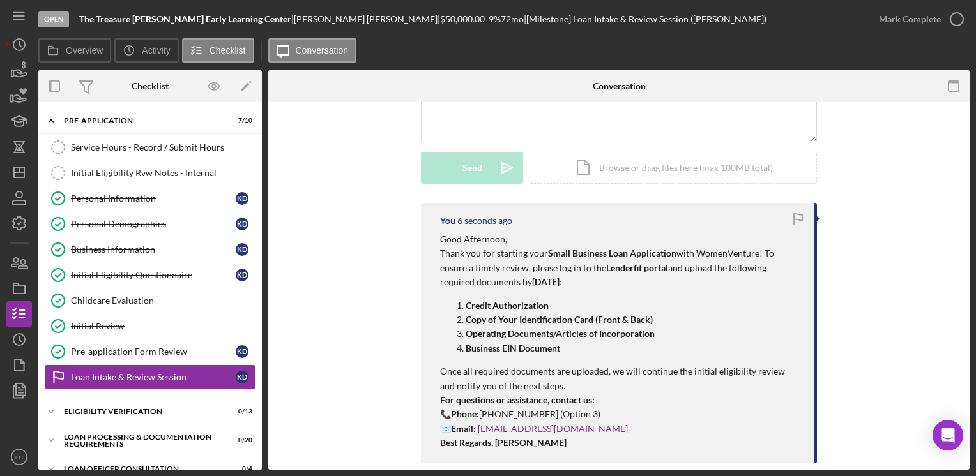
scroll to position [213, 0]
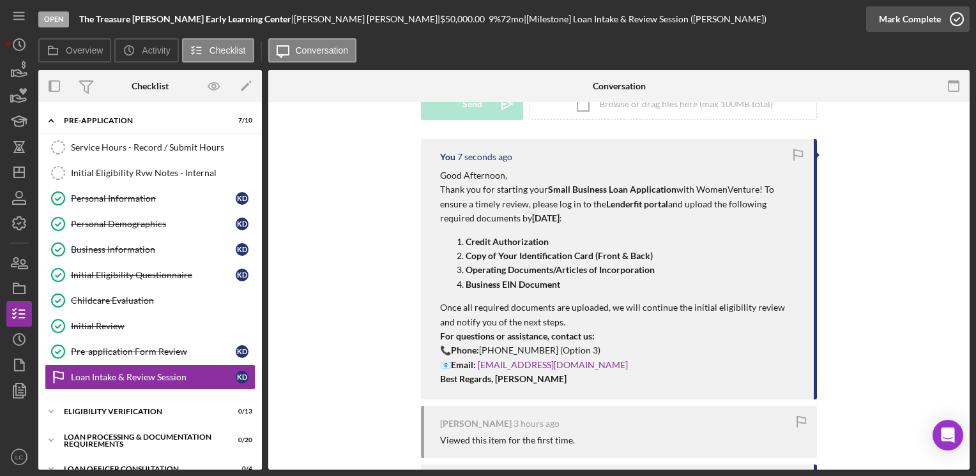
click at [961, 24] on icon "button" at bounding box center [957, 19] width 32 height 32
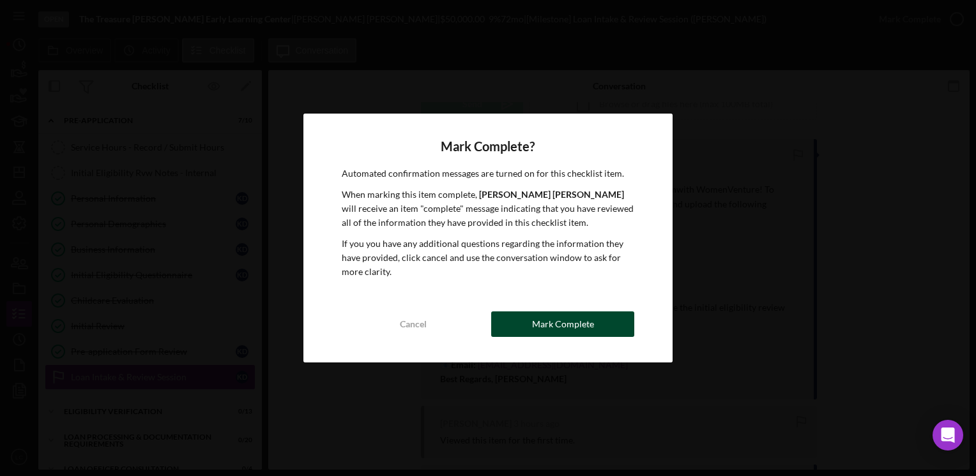
click at [557, 316] on div "Mark Complete" at bounding box center [563, 325] width 62 height 26
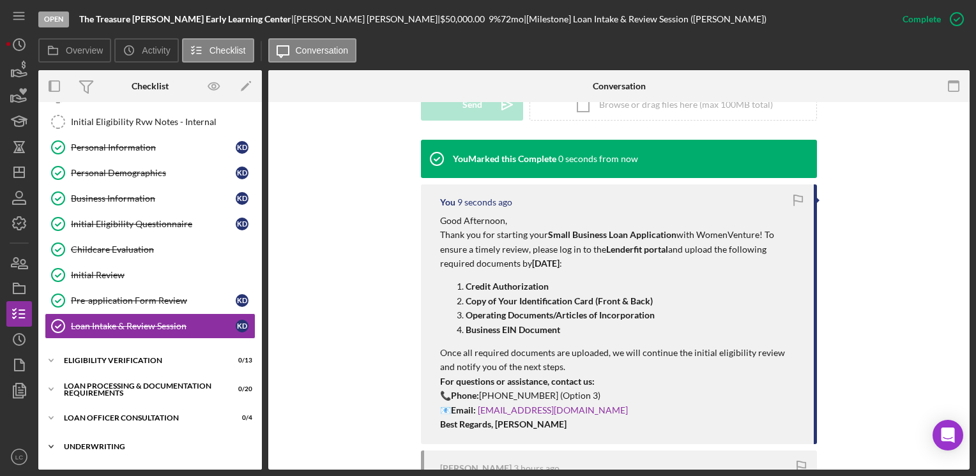
scroll to position [128, 0]
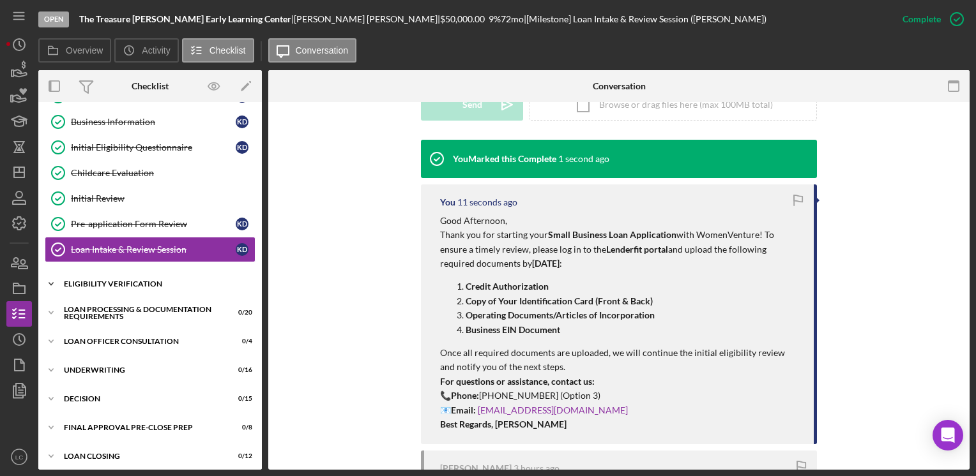
click at [46, 279] on icon "Icon/Expander" at bounding box center [51, 284] width 26 height 26
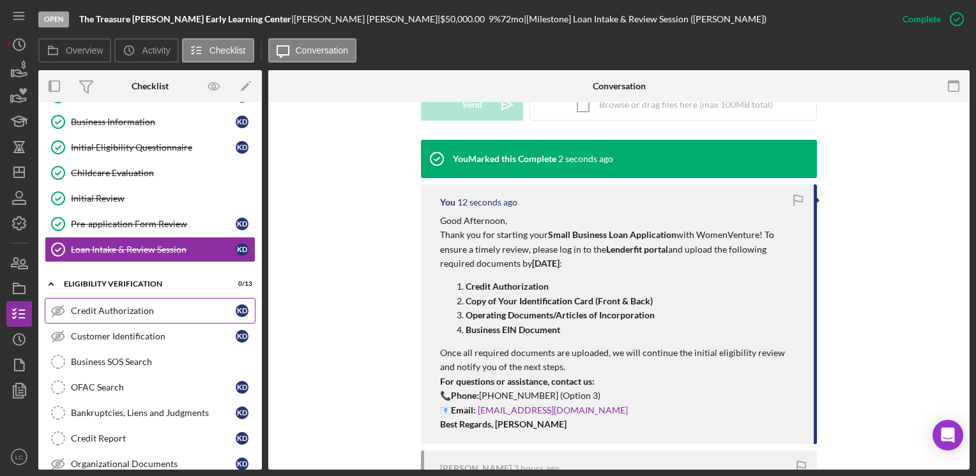
click at [83, 311] on div "Credit Authorization" at bounding box center [153, 311] width 165 height 10
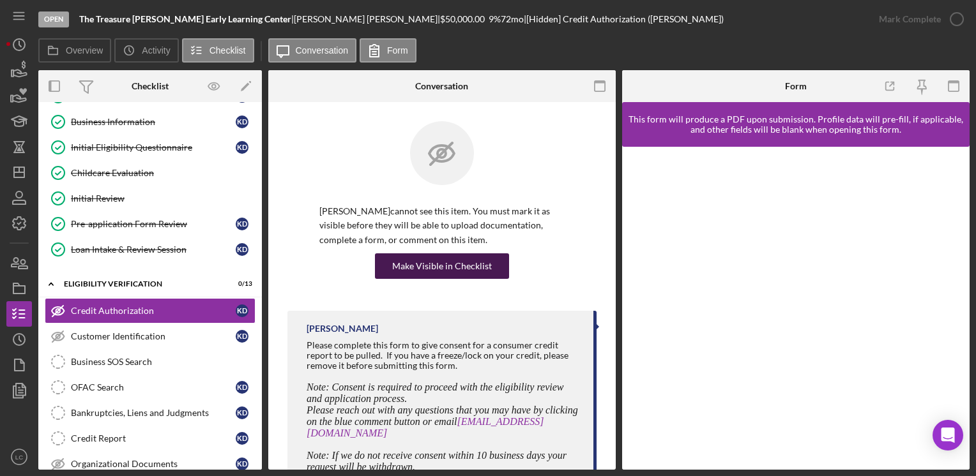
click at [451, 264] on div "Make Visible in Checklist" at bounding box center [442, 267] width 100 height 26
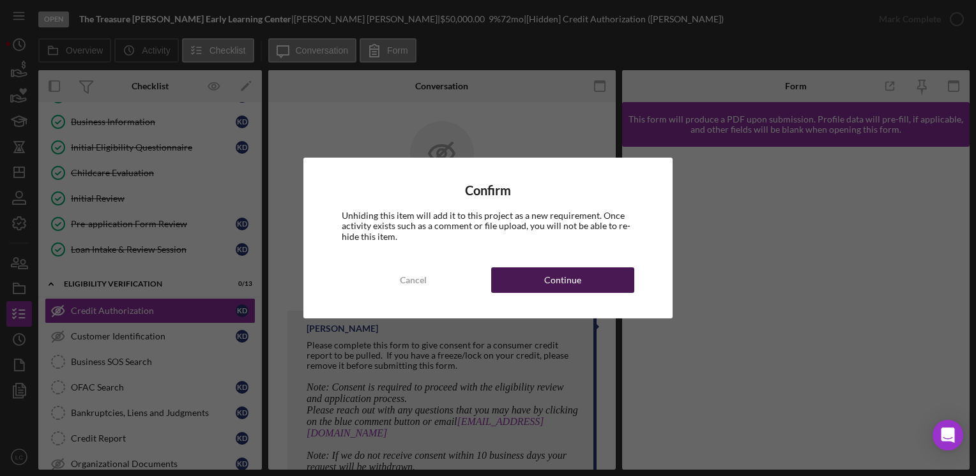
click at [544, 283] on button "Continue" at bounding box center [562, 281] width 143 height 26
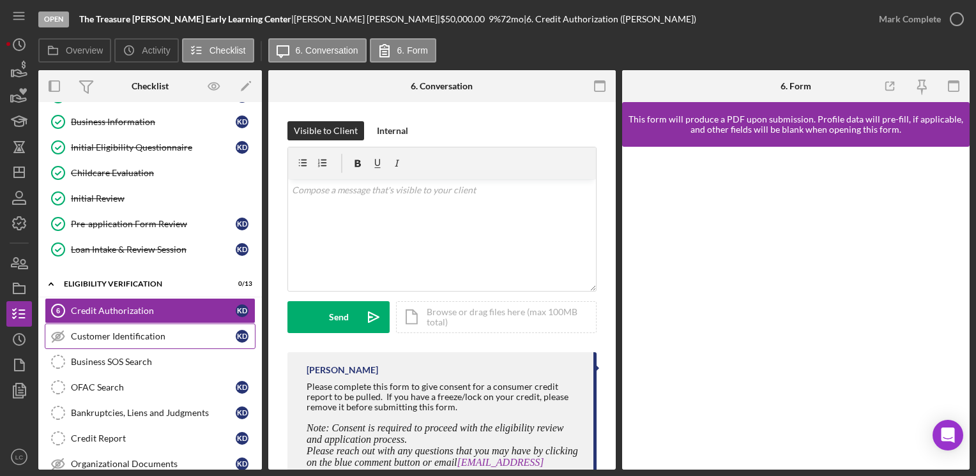
click at [123, 331] on div "Customer Identification" at bounding box center [153, 336] width 165 height 10
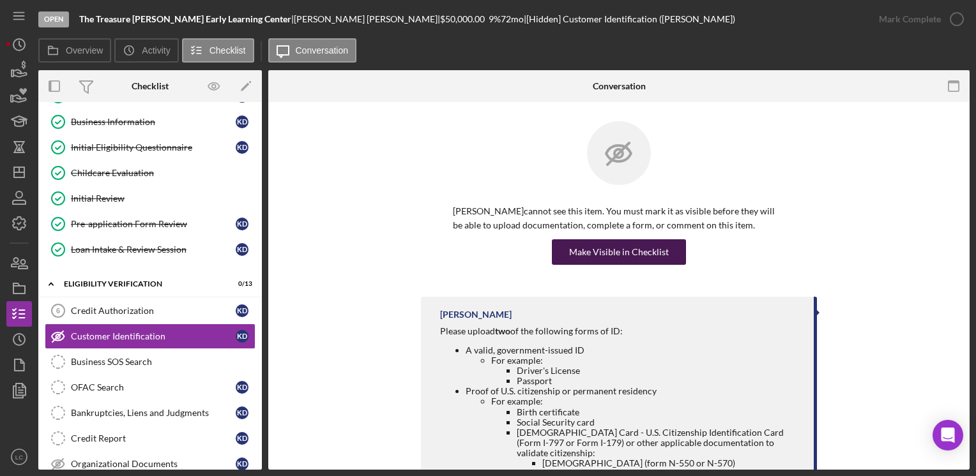
click at [562, 244] on button "Make Visible in Checklist" at bounding box center [619, 253] width 134 height 26
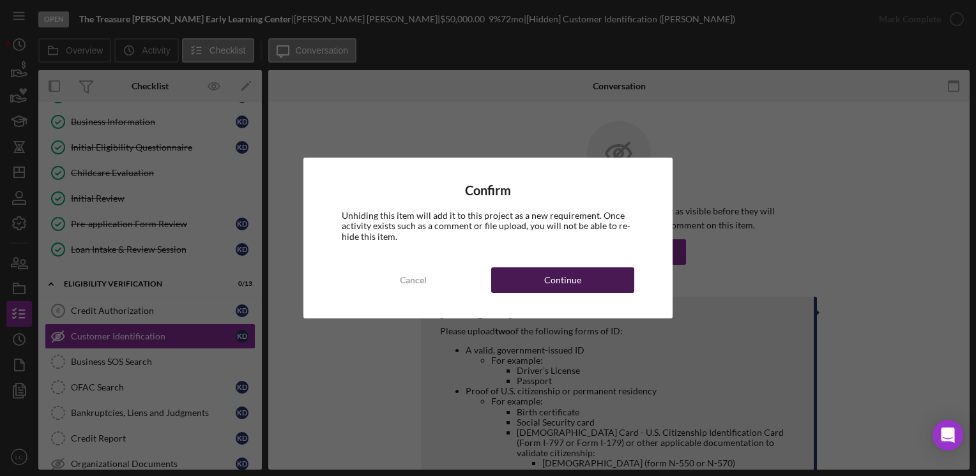
click at [507, 277] on button "Continue" at bounding box center [562, 281] width 143 height 26
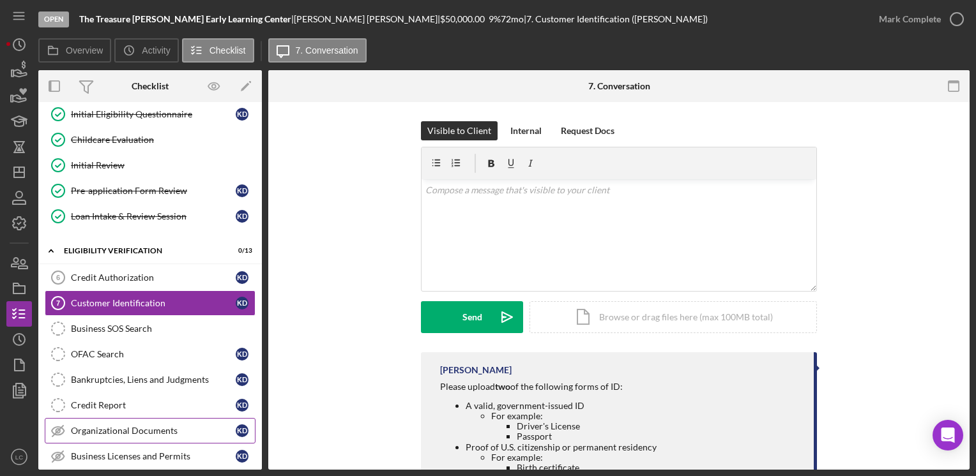
scroll to position [192, 0]
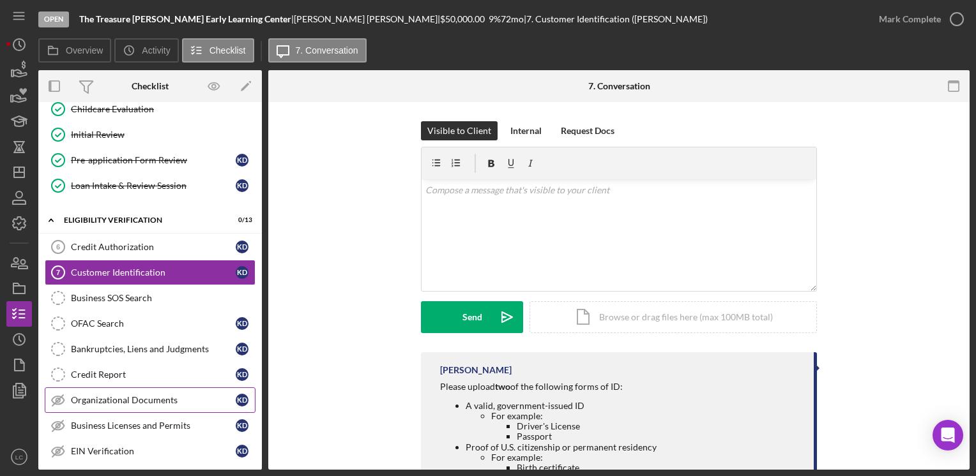
click at [149, 402] on link "Organizational Documents Organizational Documents K D" at bounding box center [150, 401] width 211 height 26
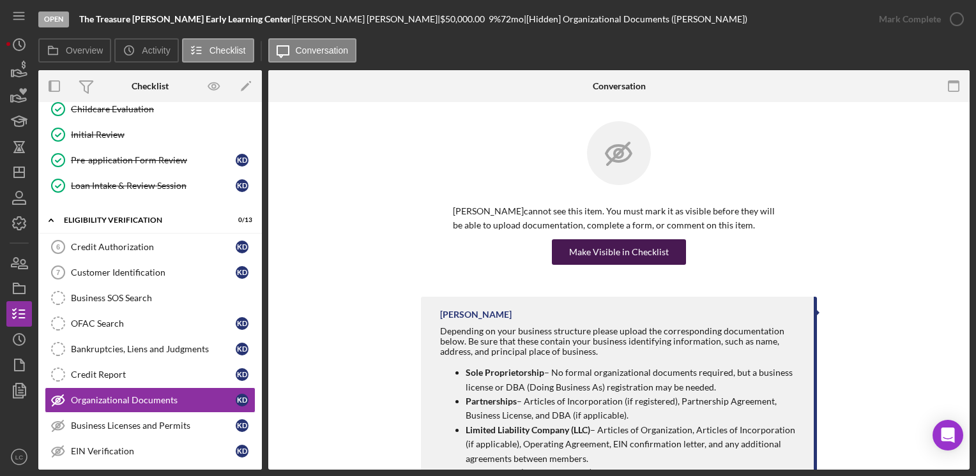
click at [655, 254] on div "Make Visible in Checklist" at bounding box center [619, 253] width 100 height 26
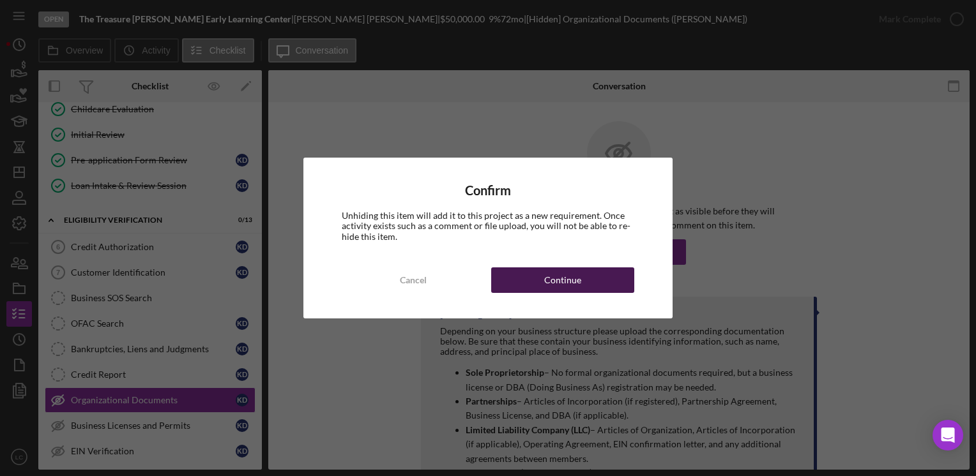
click at [501, 278] on button "Continue" at bounding box center [562, 281] width 143 height 26
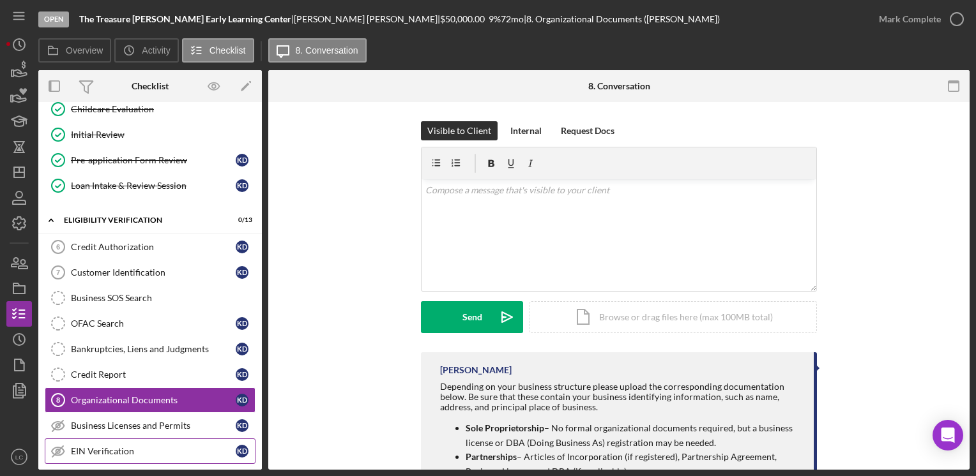
click at [118, 447] on div "EIN Verification" at bounding box center [153, 451] width 165 height 10
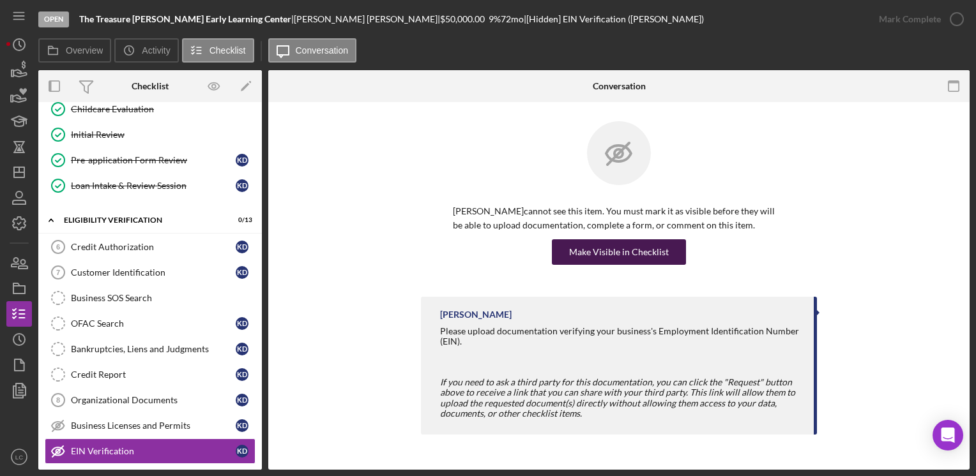
click at [595, 243] on div "Make Visible in Checklist" at bounding box center [619, 253] width 100 height 26
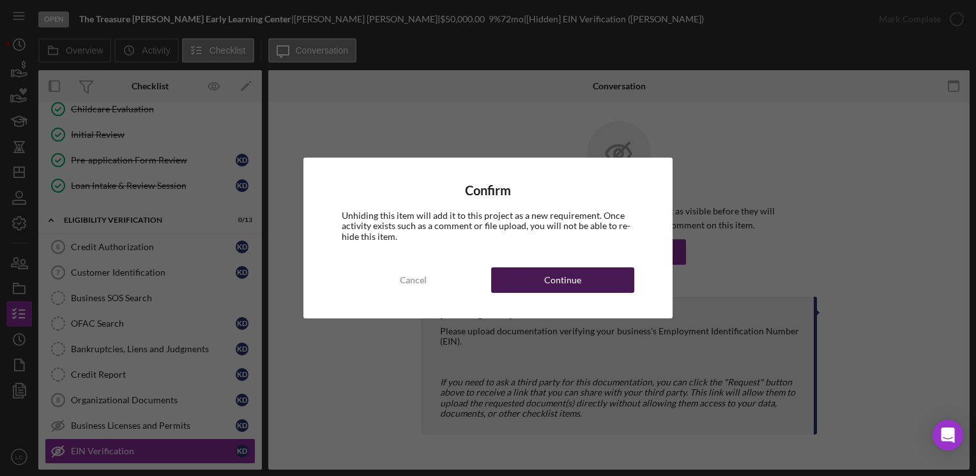
click at [565, 285] on div "Continue" at bounding box center [562, 281] width 37 height 26
